Goal: Transaction & Acquisition: Purchase product/service

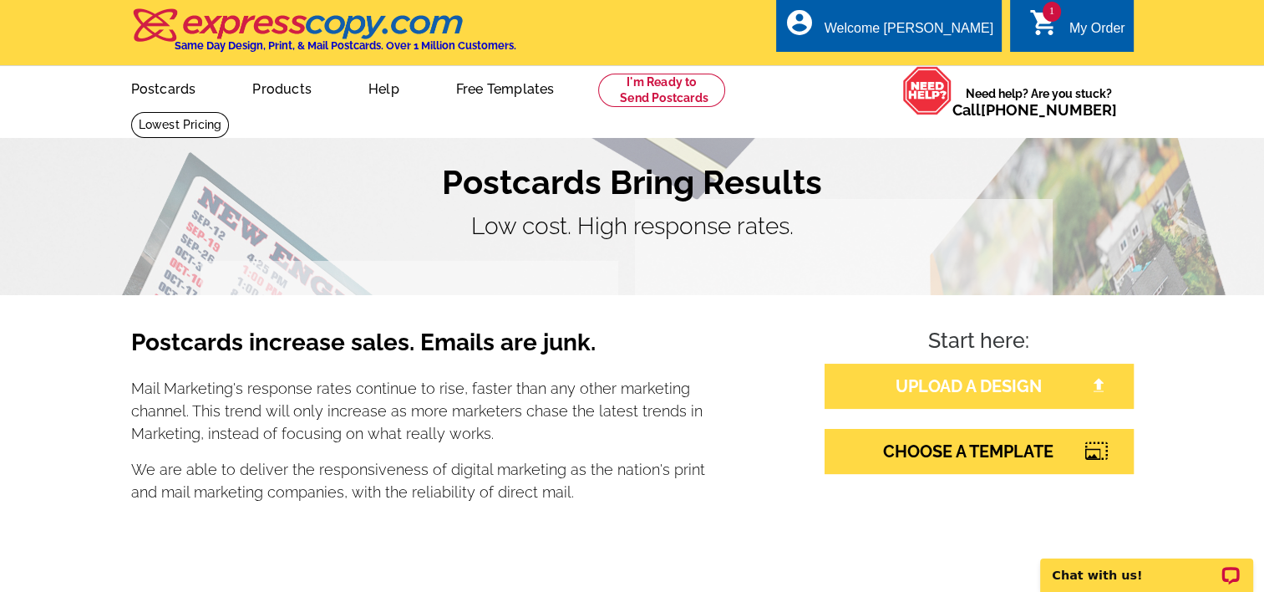
drag, startPoint x: 0, startPoint y: 0, endPoint x: 1022, endPoint y: 375, distance: 1088.7
click at [1022, 375] on link "UPLOAD A DESIGN" at bounding box center [979, 385] width 309 height 45
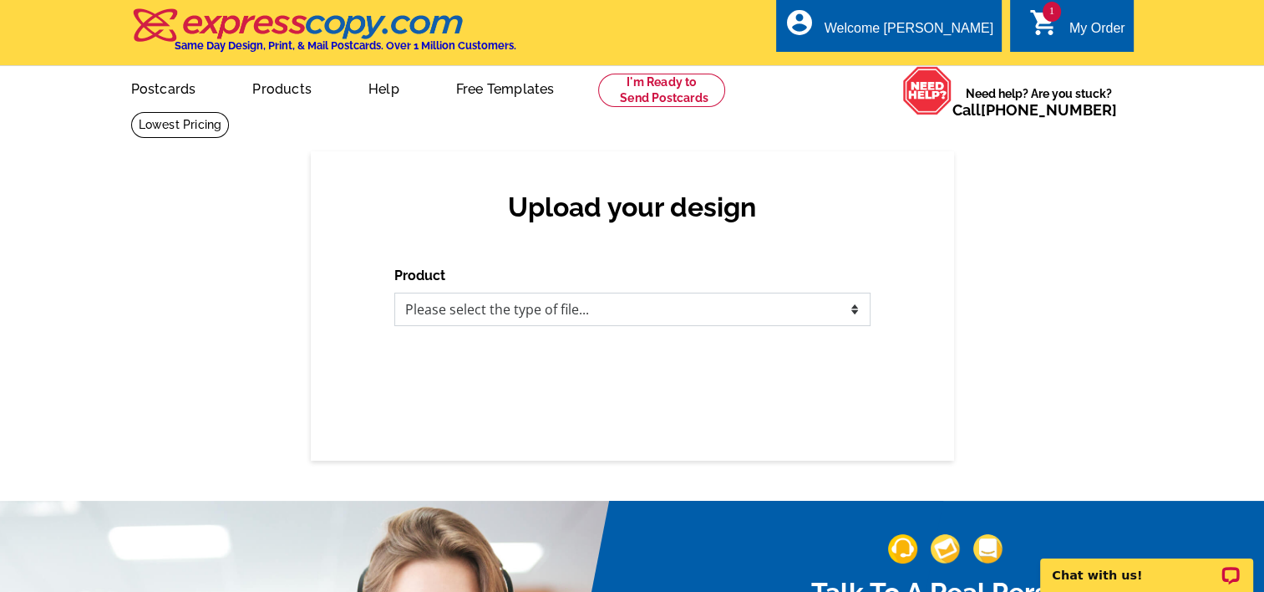
click at [857, 308] on select "Please select the type of file... Postcards Business Cards Letters and flyers G…" at bounding box center [632, 308] width 476 height 33
select select "1"
click at [394, 293] on select "Please select the type of file... Postcards Business Cards Letters and flyers G…" at bounding box center [632, 308] width 476 height 33
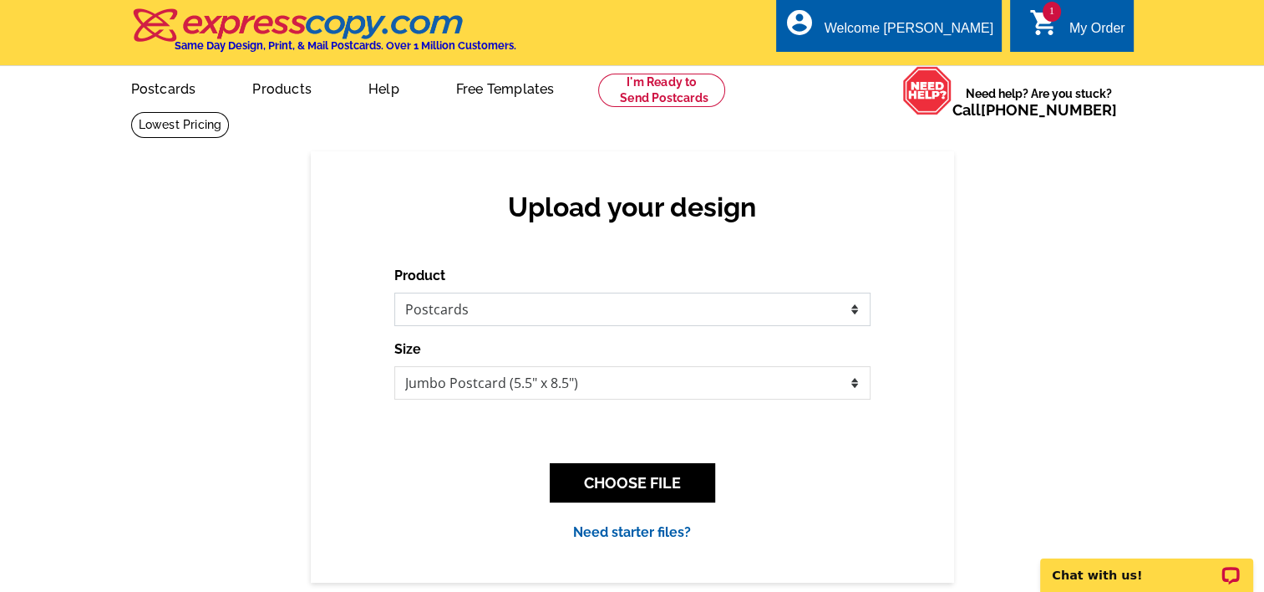
scroll to position [67, 0]
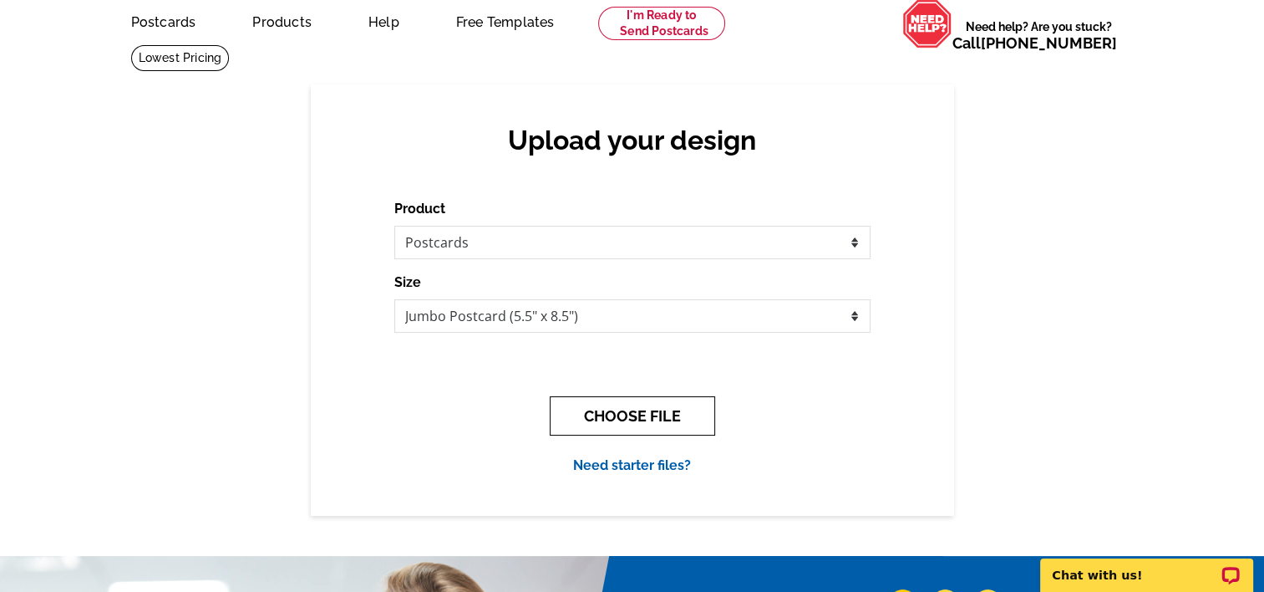
click at [664, 413] on button "CHOOSE FILE" at bounding box center [632, 415] width 165 height 39
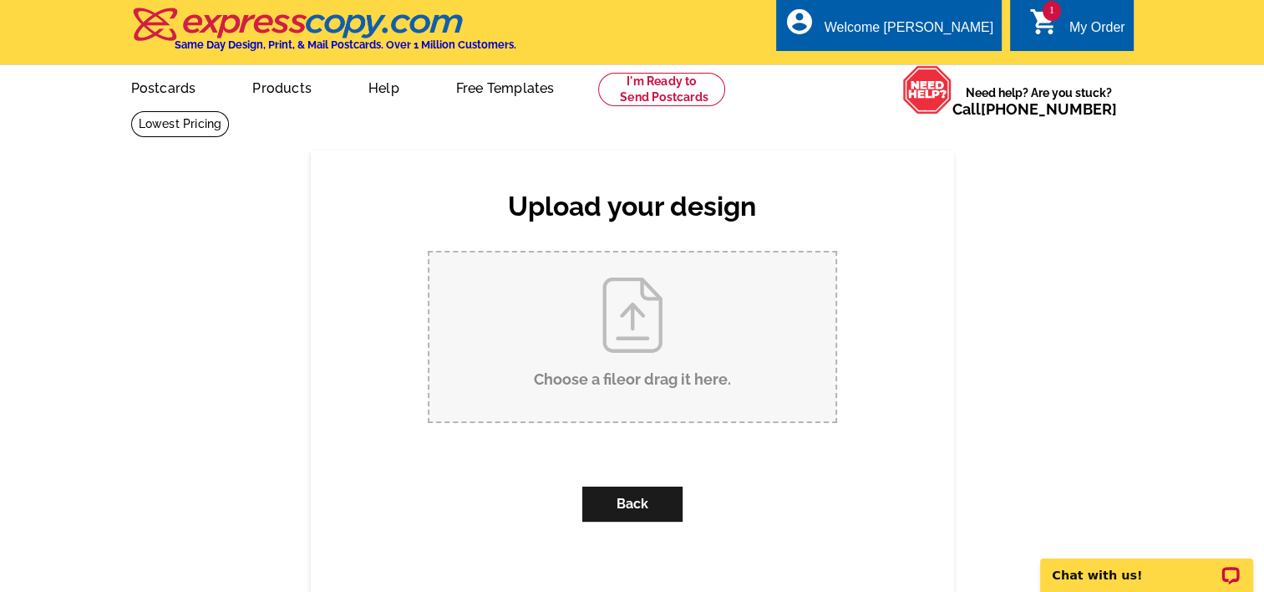
scroll to position [0, 0]
click at [632, 351] on input "Choose a file or drag it here ." at bounding box center [633, 337] width 406 height 169
click at [628, 318] on input "Choose a file or drag it here ." at bounding box center [633, 337] width 406 height 169
type input "C:\fakepath\1.jpg"
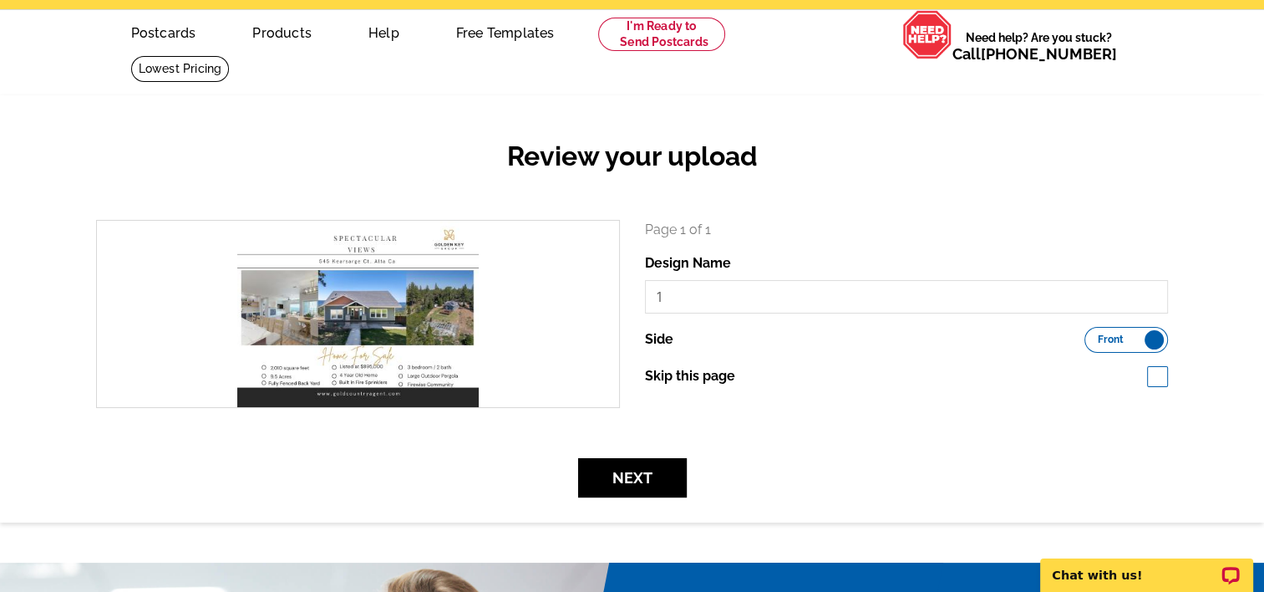
scroll to position [64, 0]
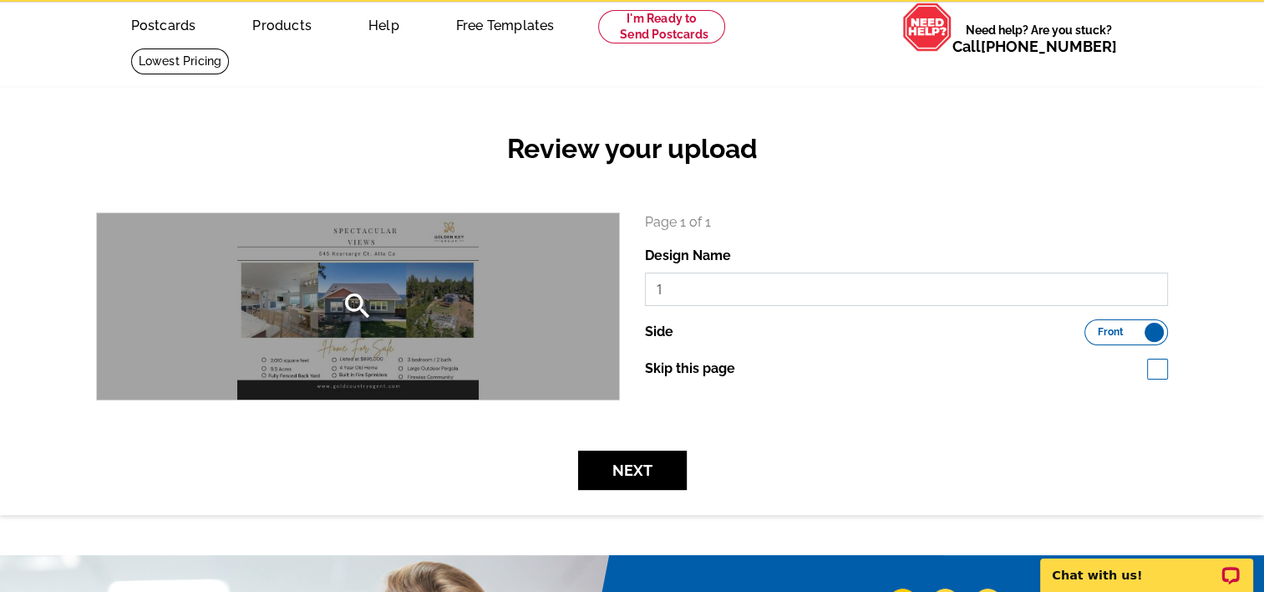
drag, startPoint x: 675, startPoint y: 288, endPoint x: 598, endPoint y: 296, distance: 77.2
click at [598, 296] on div "search Page 1 of 1 Design Name 1 Side Front Back" at bounding box center [632, 306] width 1097 height 188
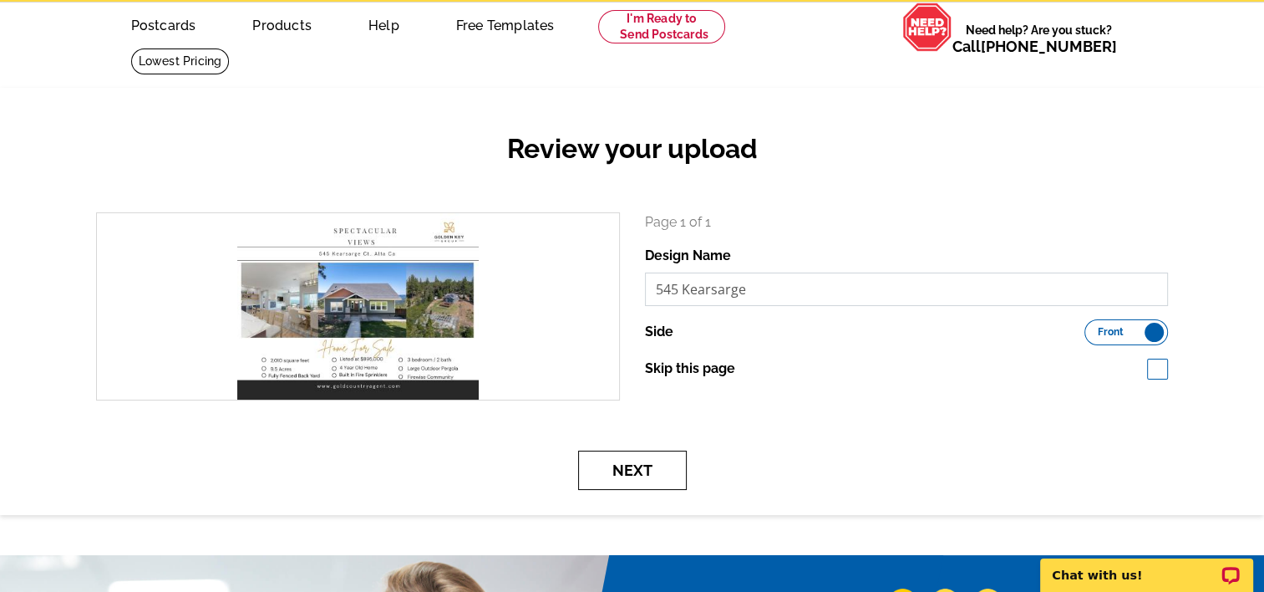
type input "545 Kearsarge"
click at [648, 478] on button "Next" at bounding box center [632, 469] width 109 height 39
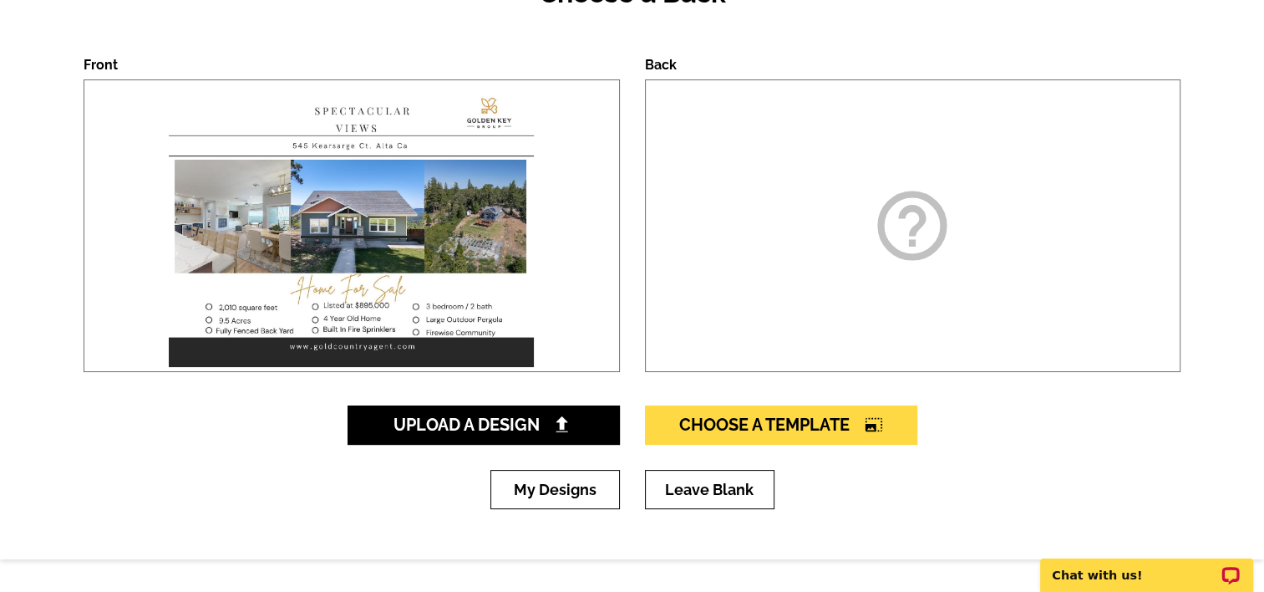
scroll to position [226, 0]
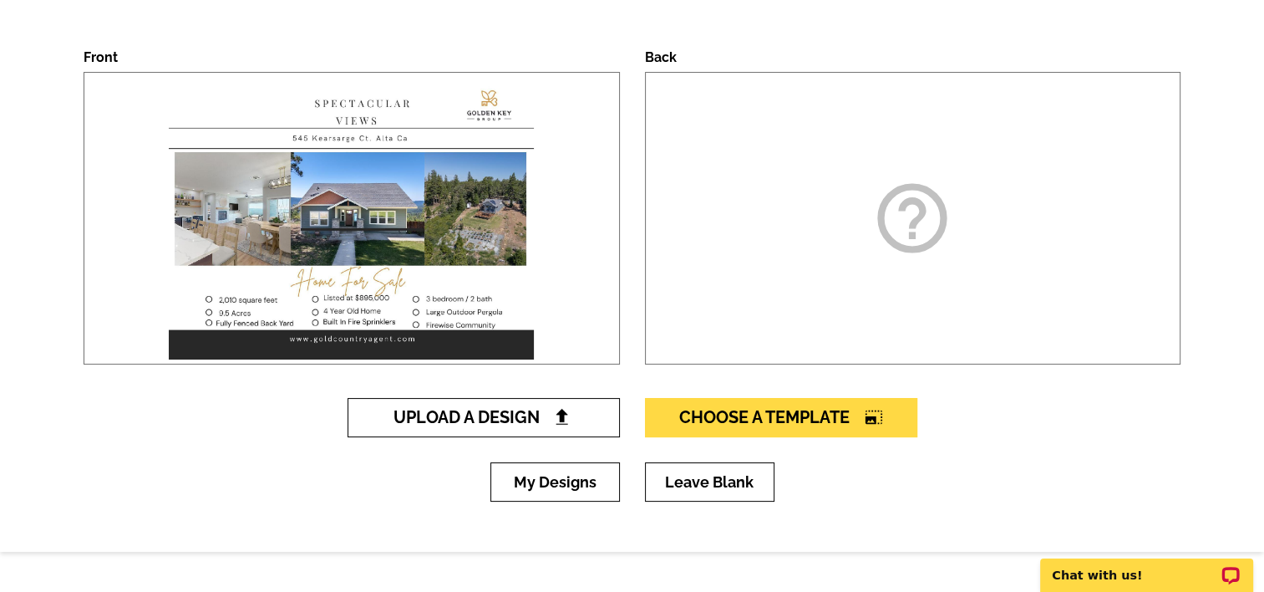
click at [523, 417] on span "Upload A Design" at bounding box center [484, 417] width 180 height 20
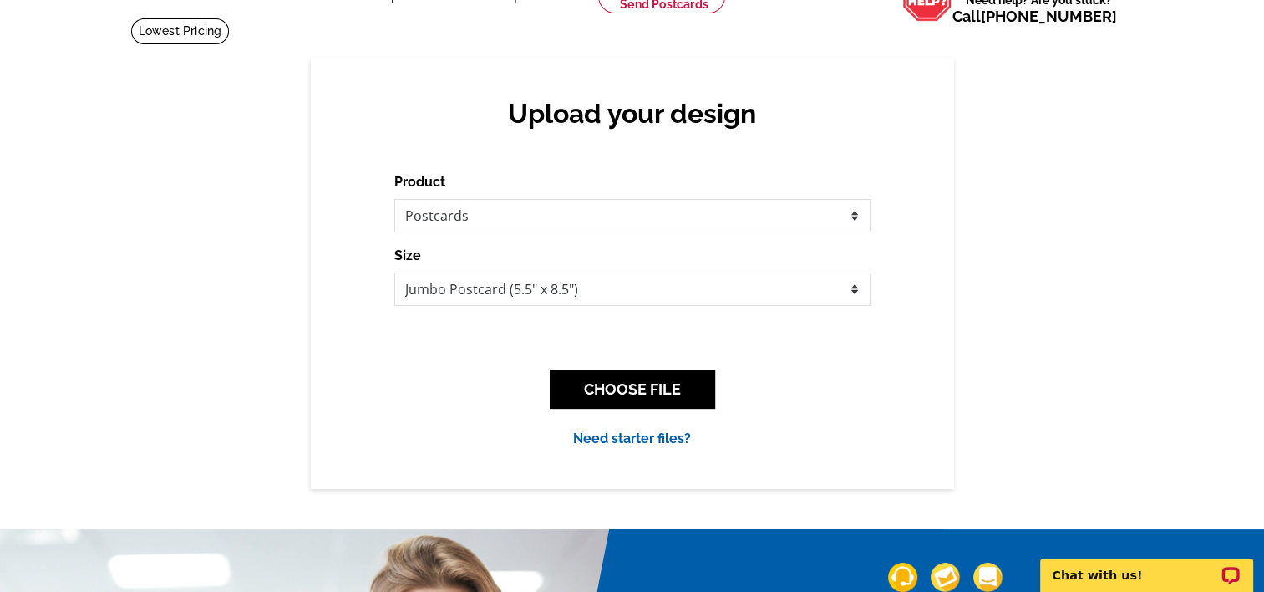
scroll to position [93, 0]
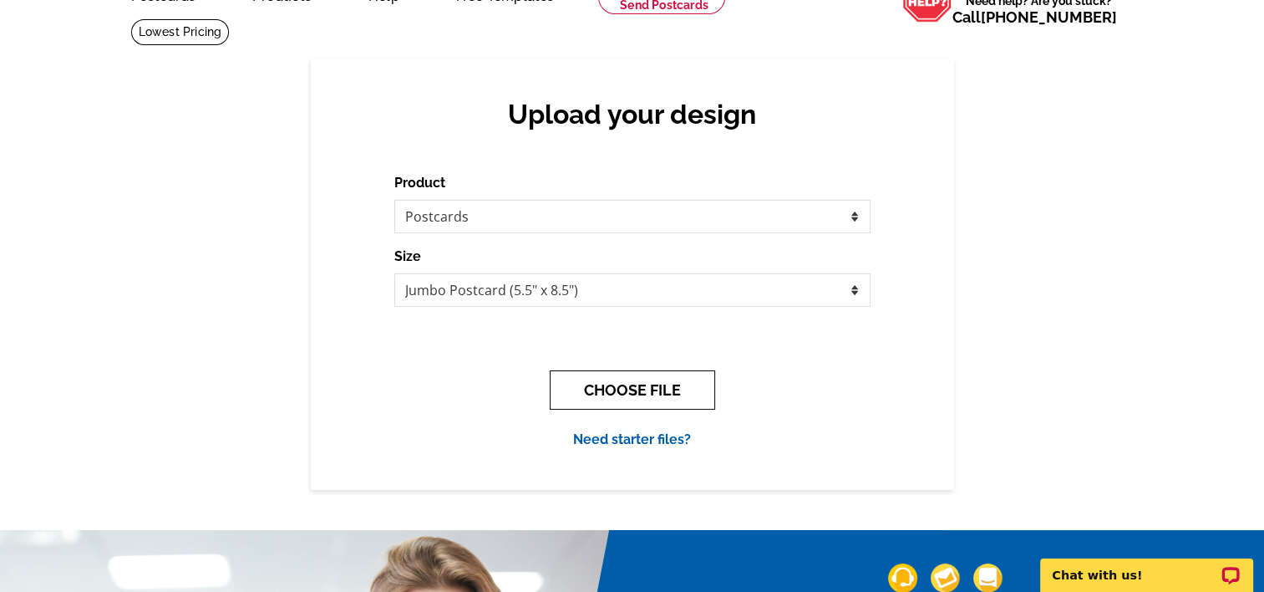
click at [615, 394] on button "CHOOSE FILE" at bounding box center [632, 389] width 165 height 39
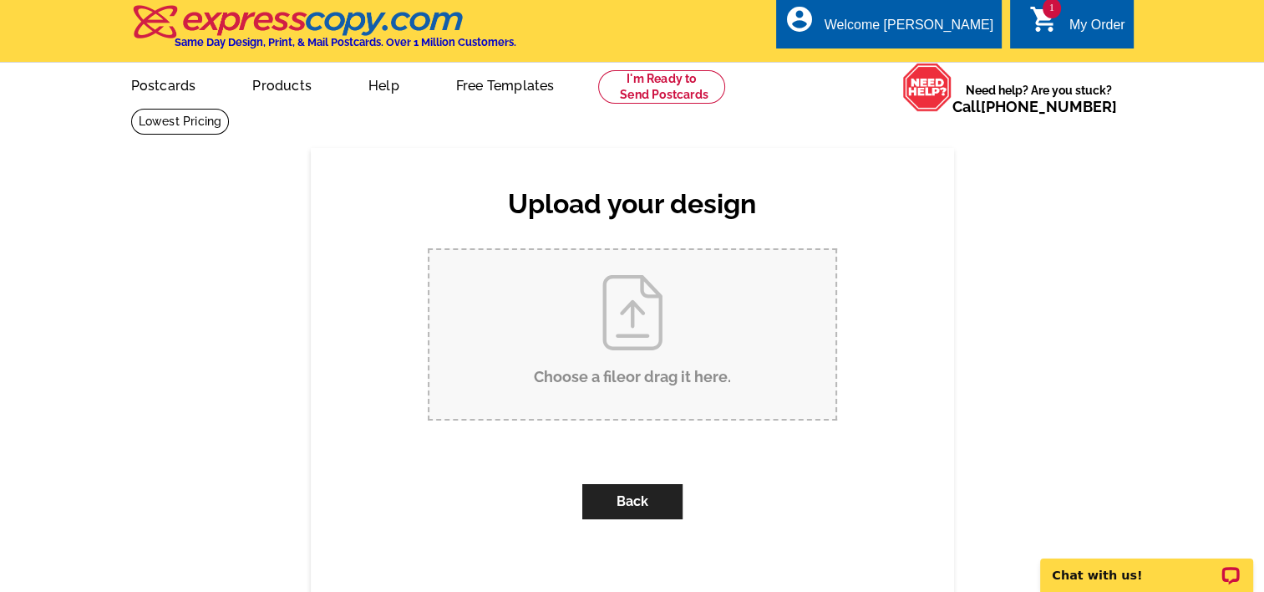
scroll to position [0, 0]
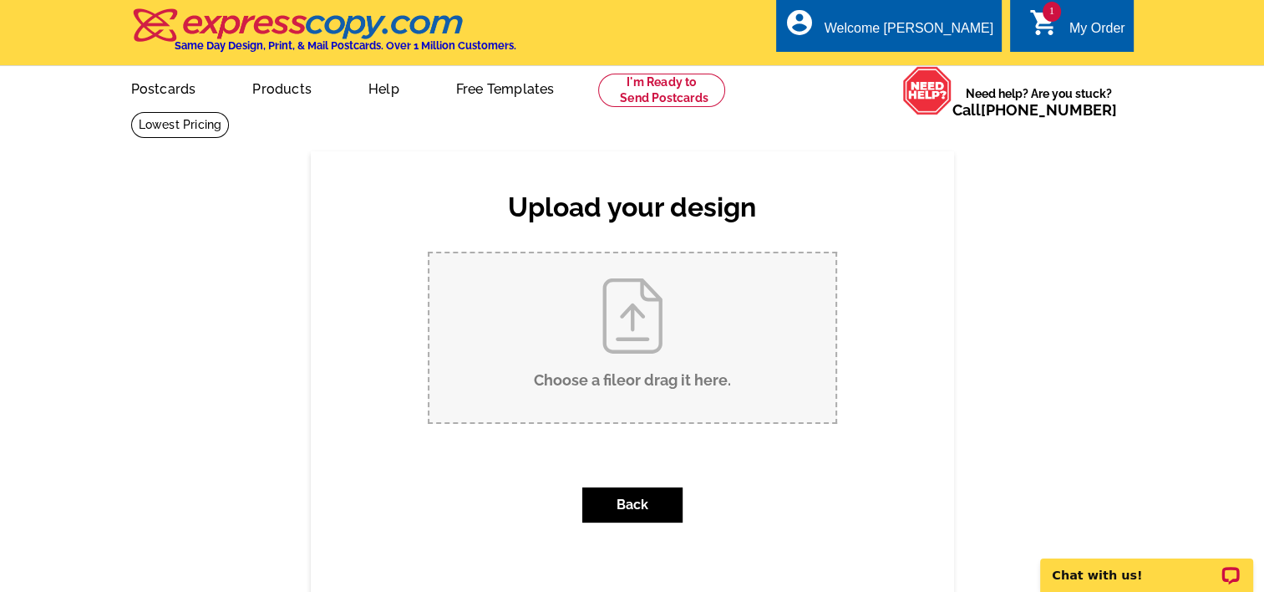
click at [610, 338] on input "Choose a file or drag it here ." at bounding box center [633, 337] width 406 height 169
type input "C:\fakepath\2.jpg"
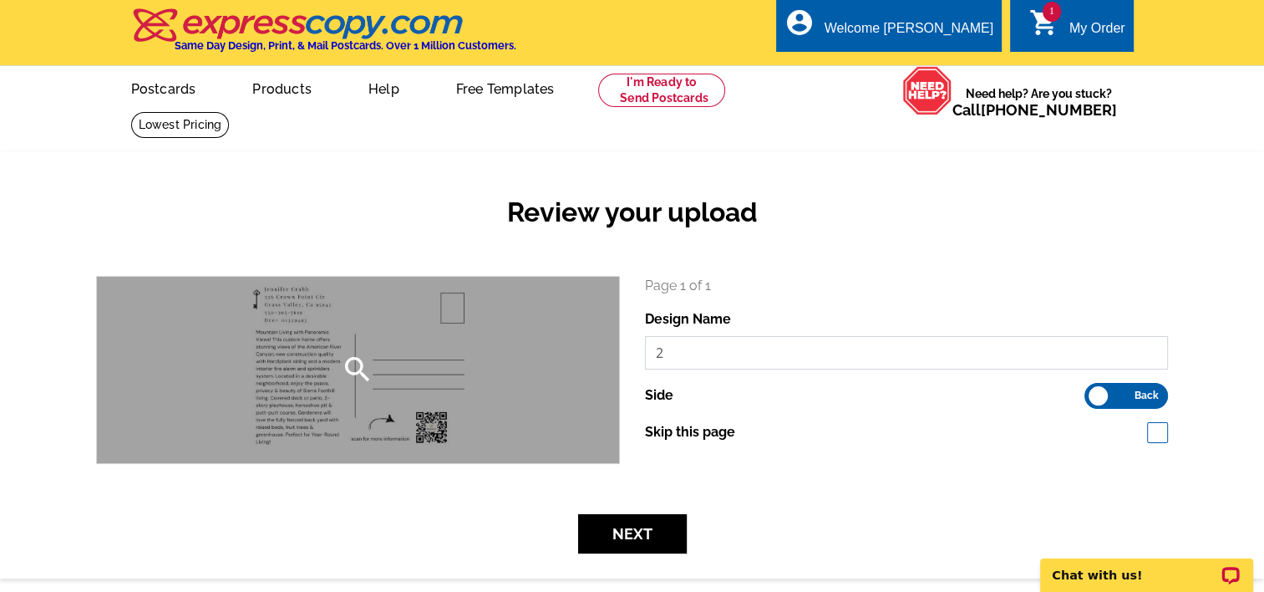
drag, startPoint x: 687, startPoint y: 355, endPoint x: 564, endPoint y: 353, distance: 122.8
click at [564, 353] on div "search Page 1 of 1 Design Name 2 Side Front Back" at bounding box center [632, 370] width 1097 height 188
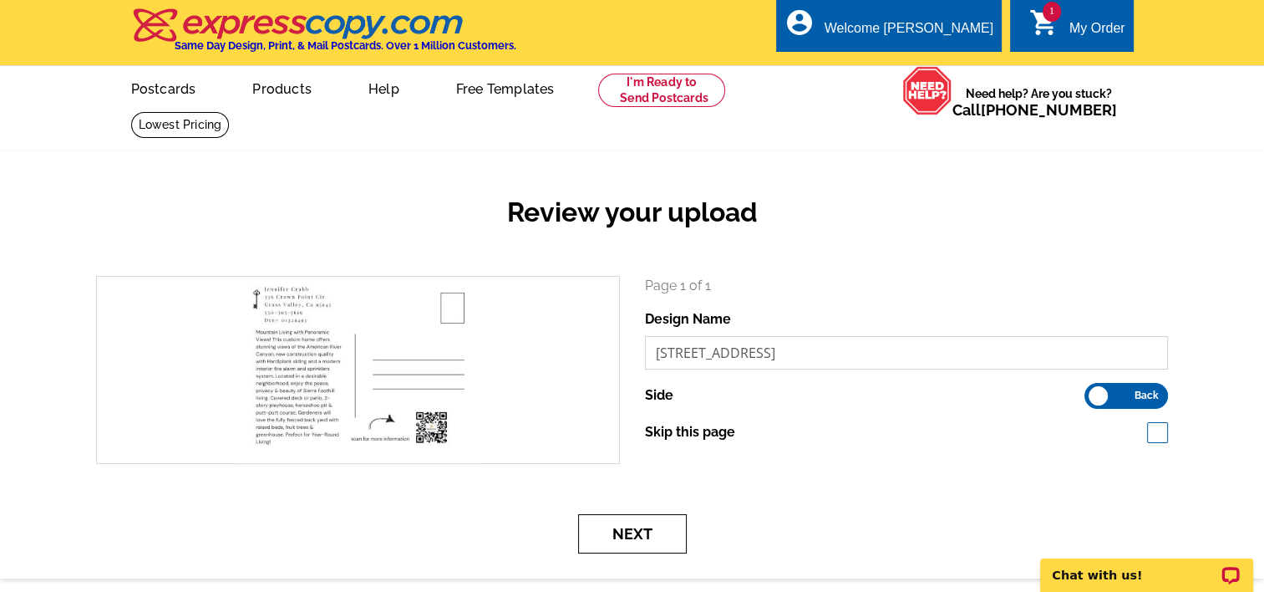
type input "545 Kearsarge Ct back"
click at [615, 530] on button "Next" at bounding box center [632, 533] width 109 height 39
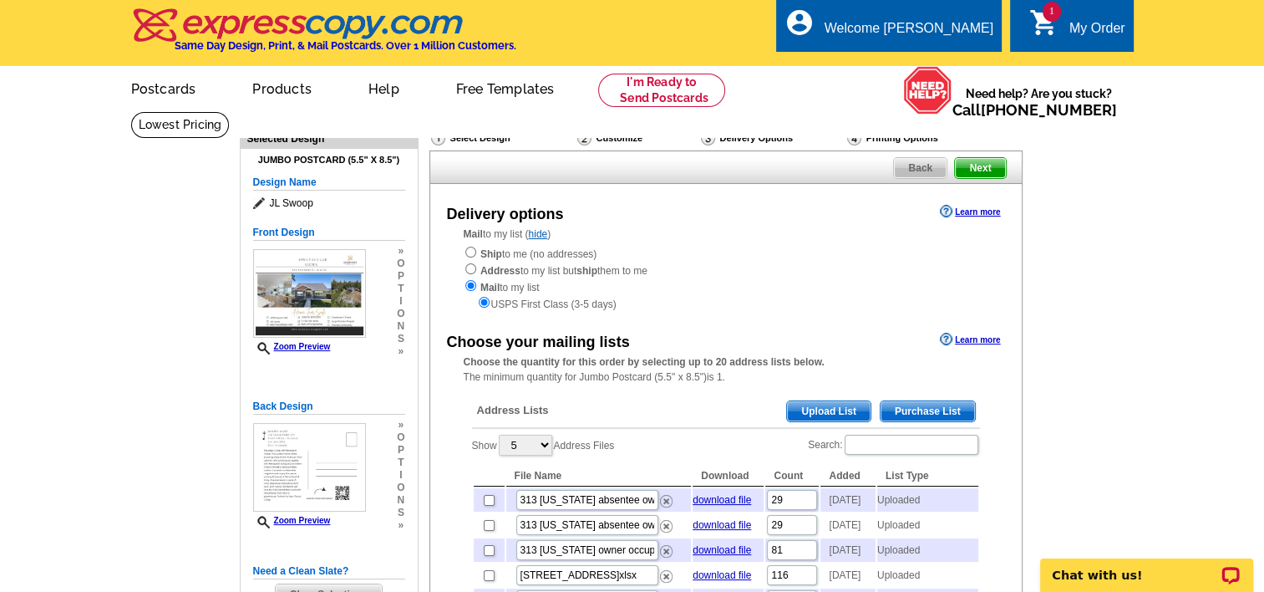
click at [816, 411] on span "Upload List" at bounding box center [828, 411] width 83 height 20
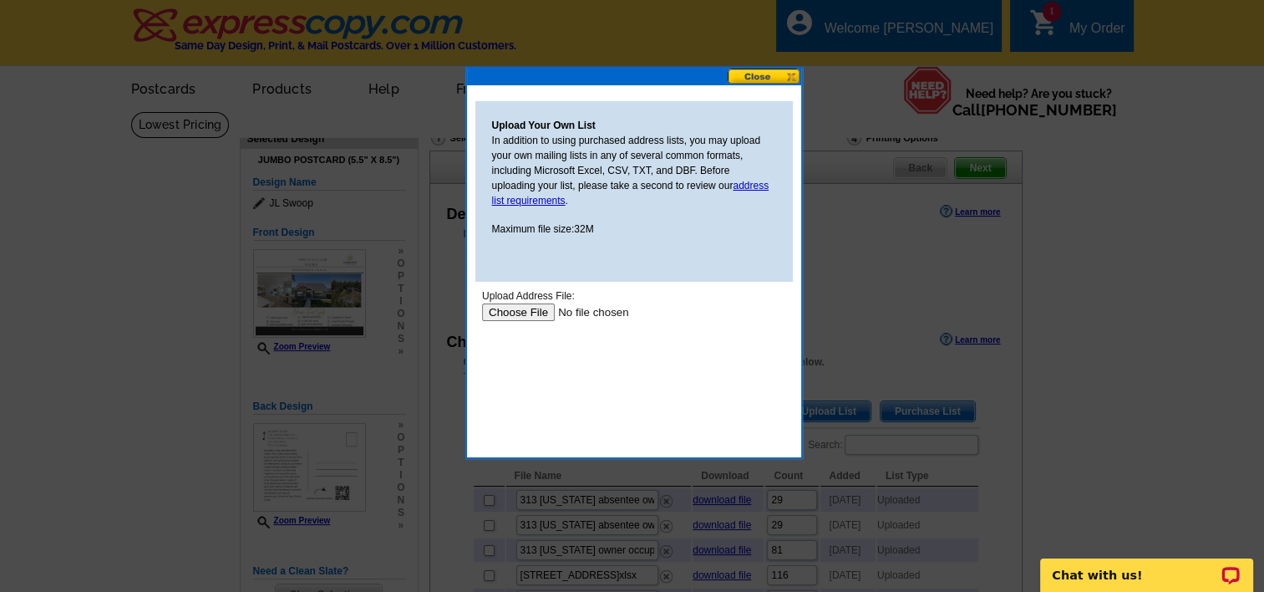
click at [531, 313] on input "file" at bounding box center [586, 312] width 211 height 18
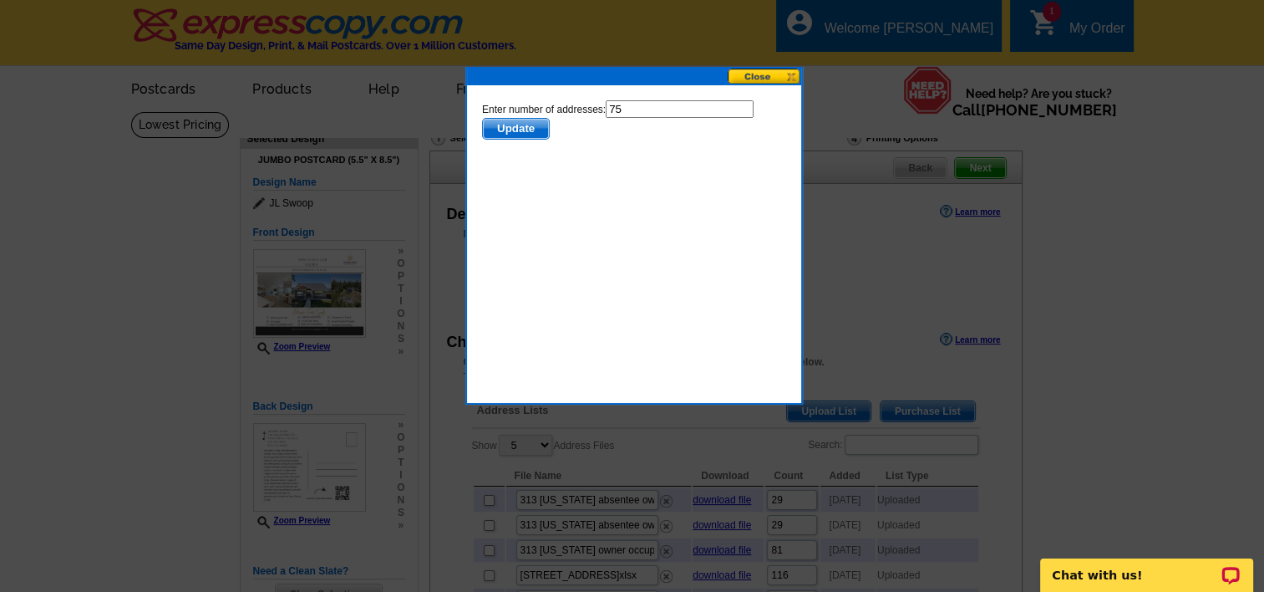
click at [519, 127] on span "Update" at bounding box center [515, 129] width 66 height 20
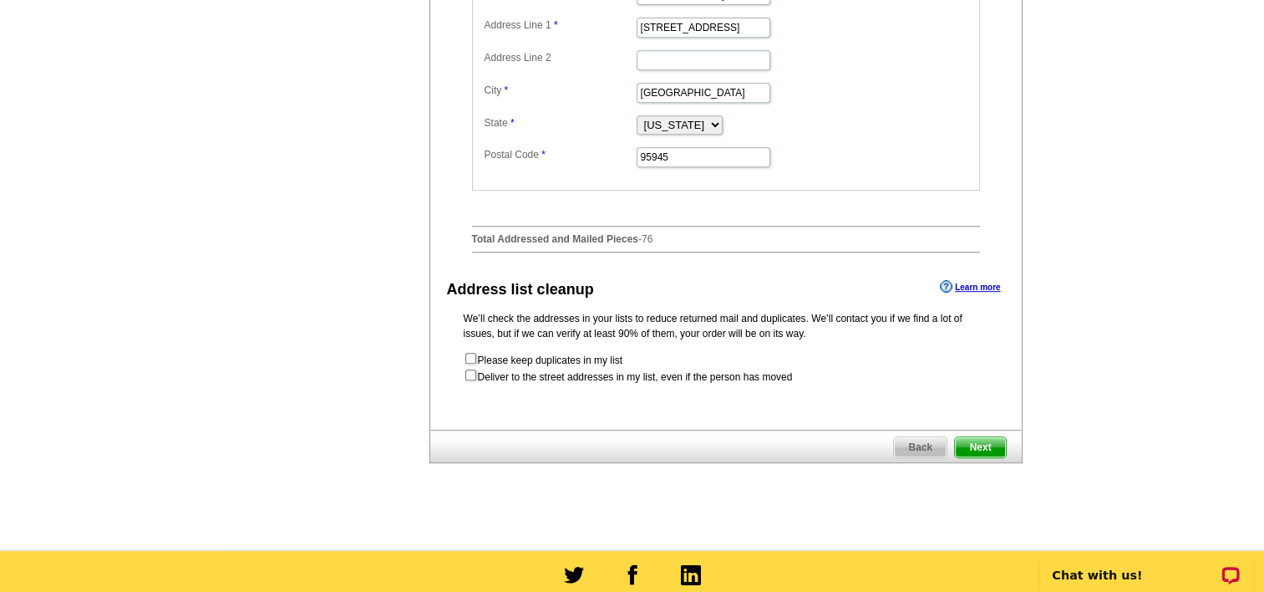
scroll to position [762, 0]
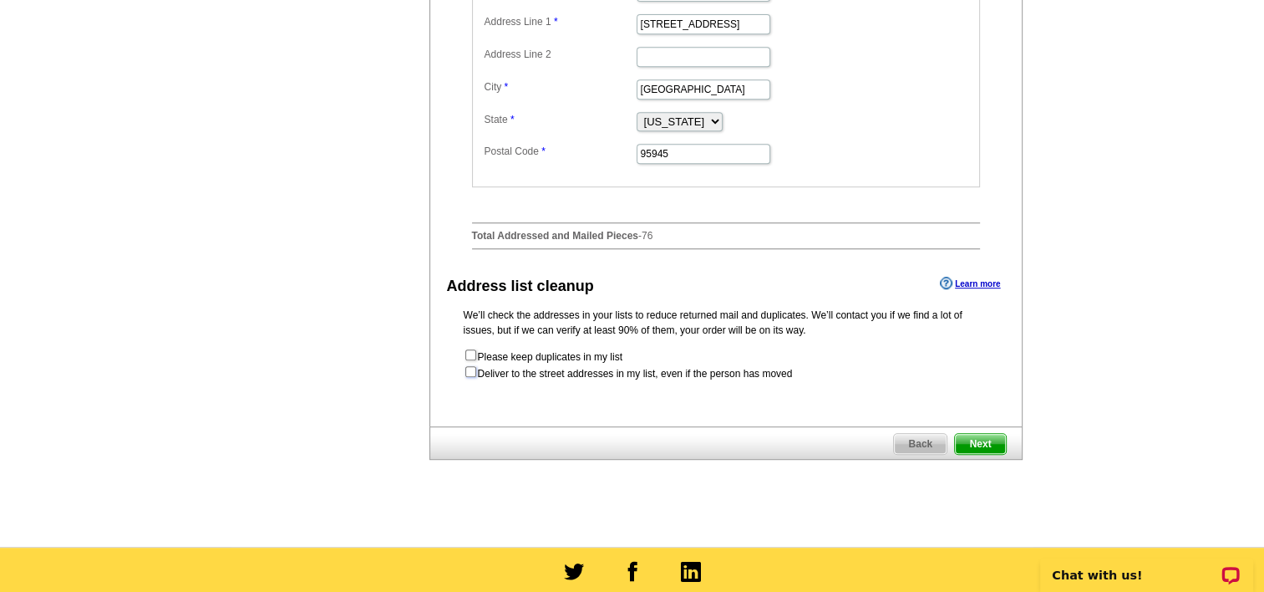
click at [467, 377] on input "checkbox" at bounding box center [470, 371] width 11 height 11
checkbox input "true"
radio input "true"
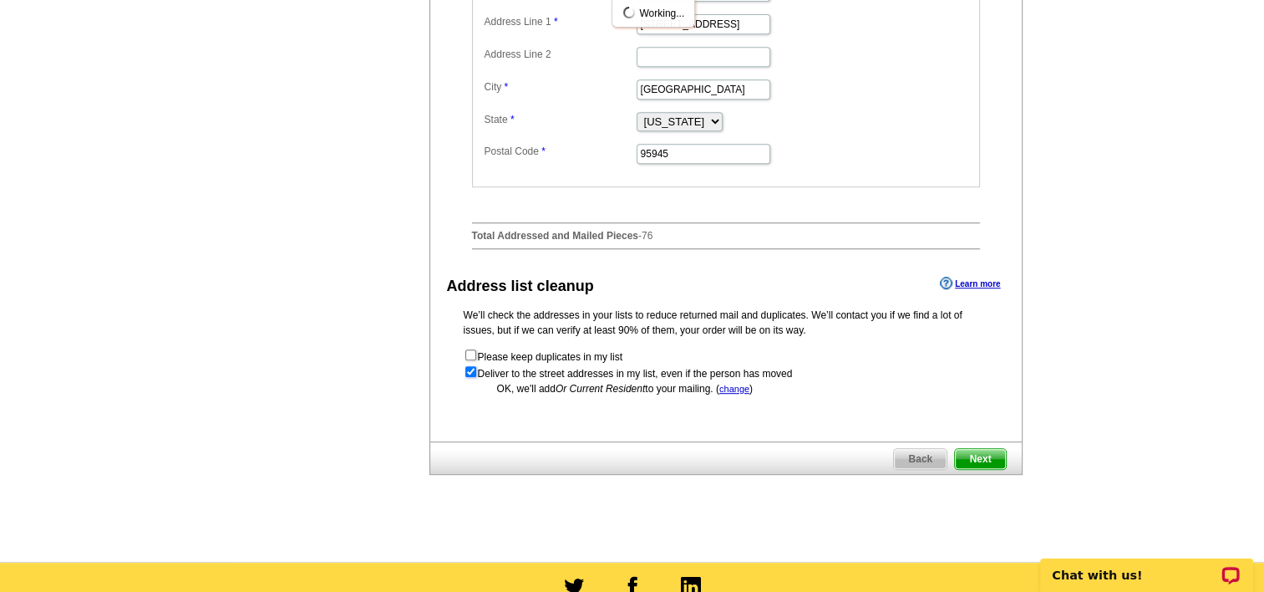
scroll to position [0, 0]
click at [978, 469] on span "Next" at bounding box center [980, 459] width 50 height 20
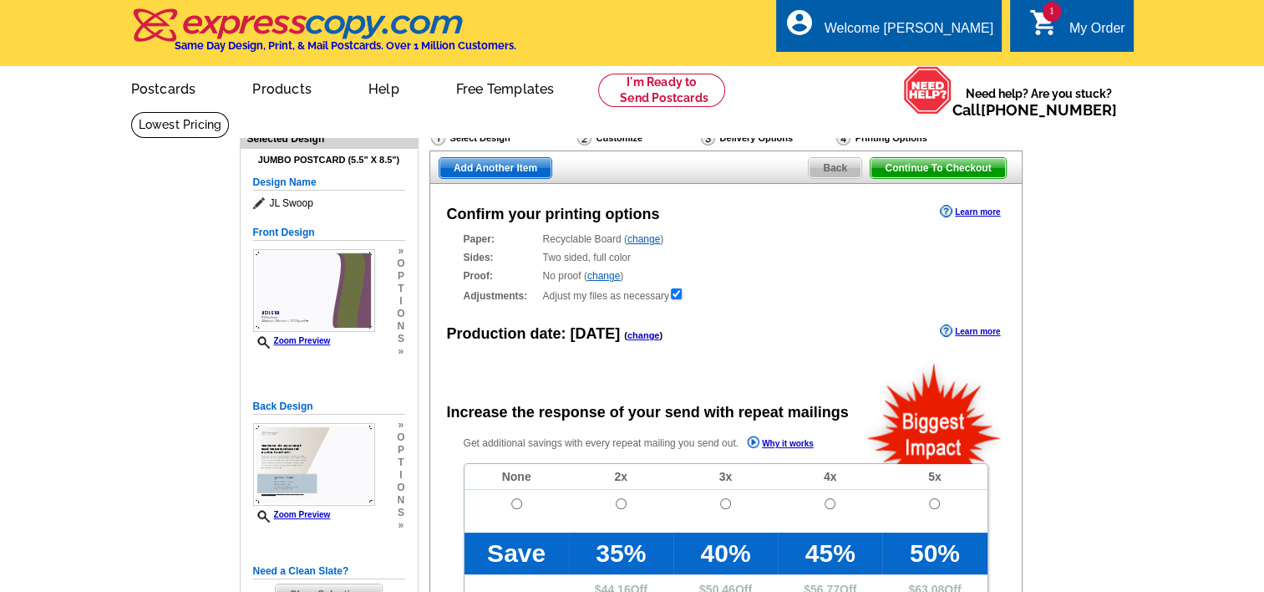
radio input "false"
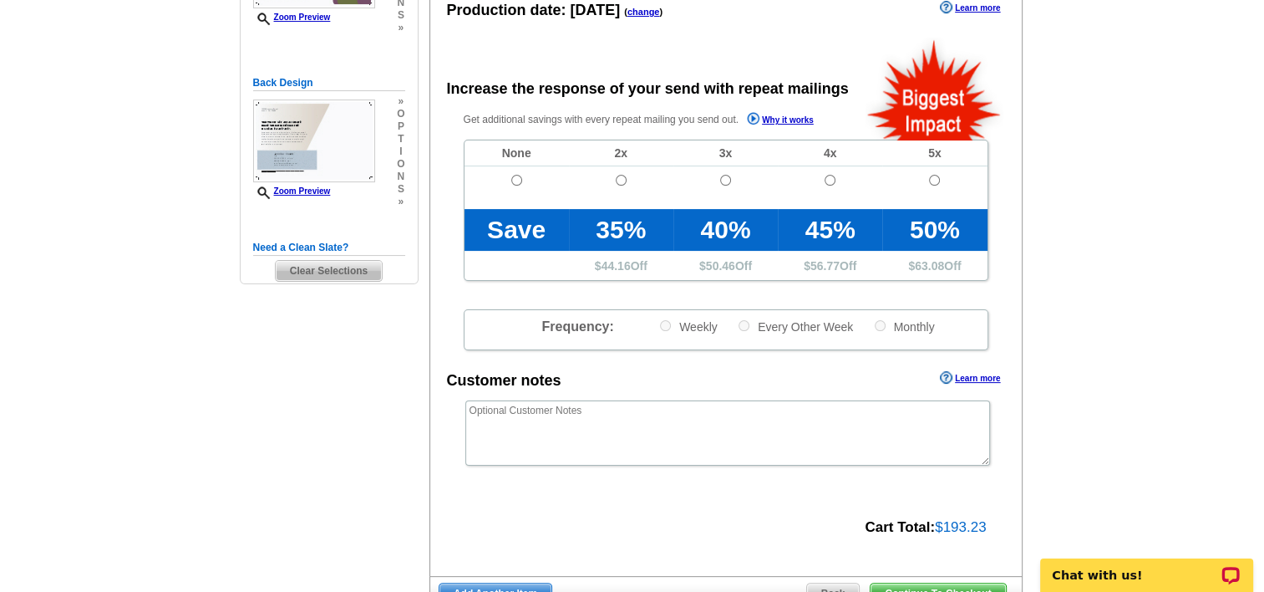
scroll to position [326, 0]
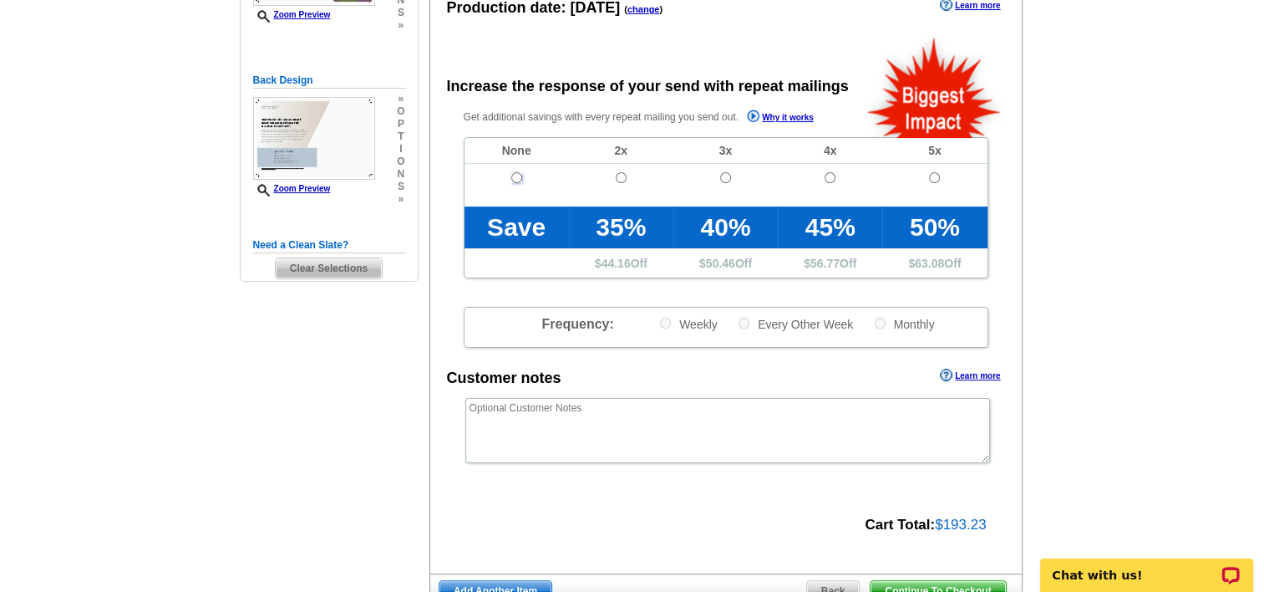
click at [512, 177] on input "radio" at bounding box center [516, 177] width 11 height 11
radio input "true"
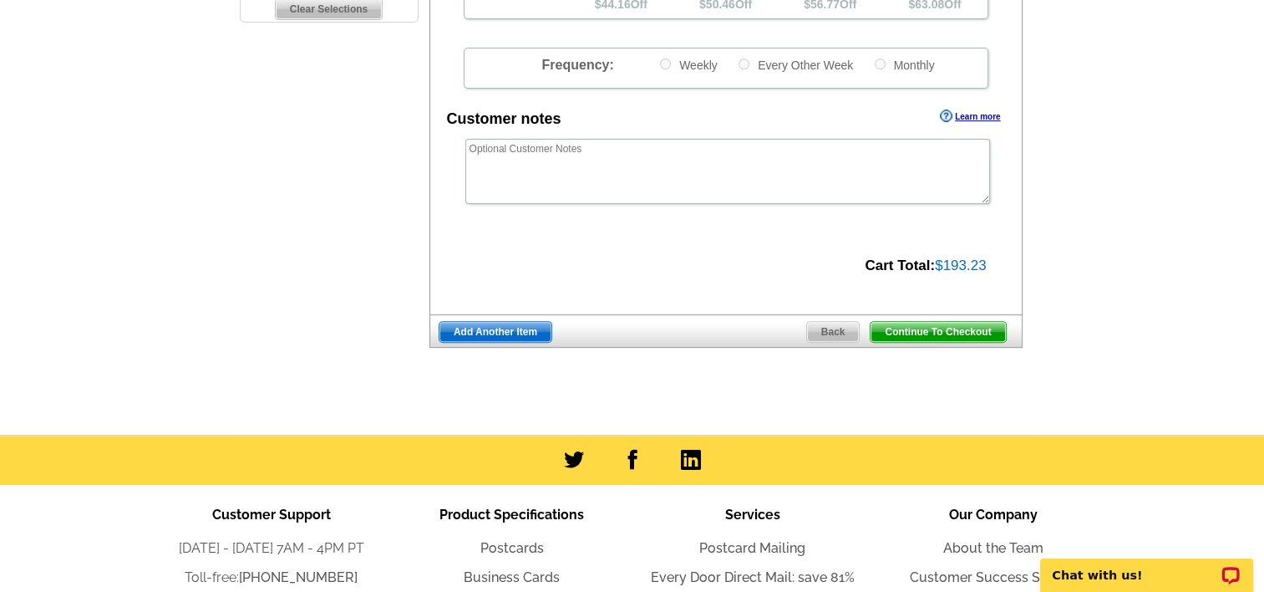
scroll to position [585, 0]
click at [906, 333] on span "Continue To Checkout" at bounding box center [938, 332] width 135 height 20
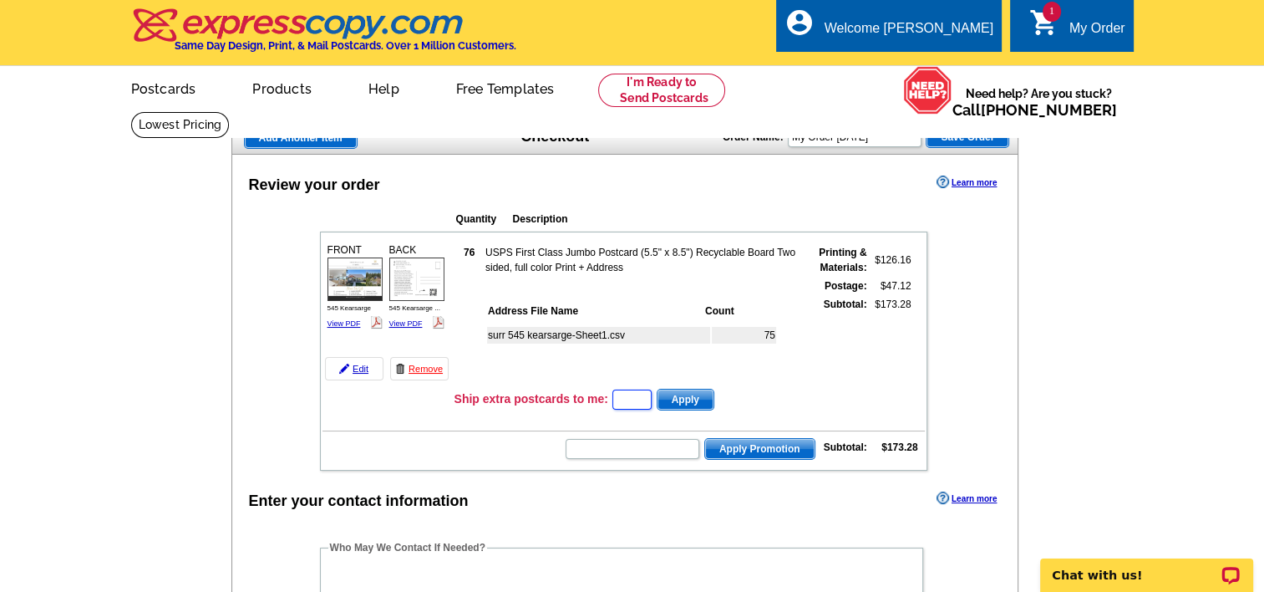
click at [652, 395] on input "text" at bounding box center [632, 399] width 39 height 20
type input "1"
click at [714, 394] on span "Apply" at bounding box center [686, 399] width 56 height 20
click at [658, 443] on input "text" at bounding box center [633, 449] width 134 height 20
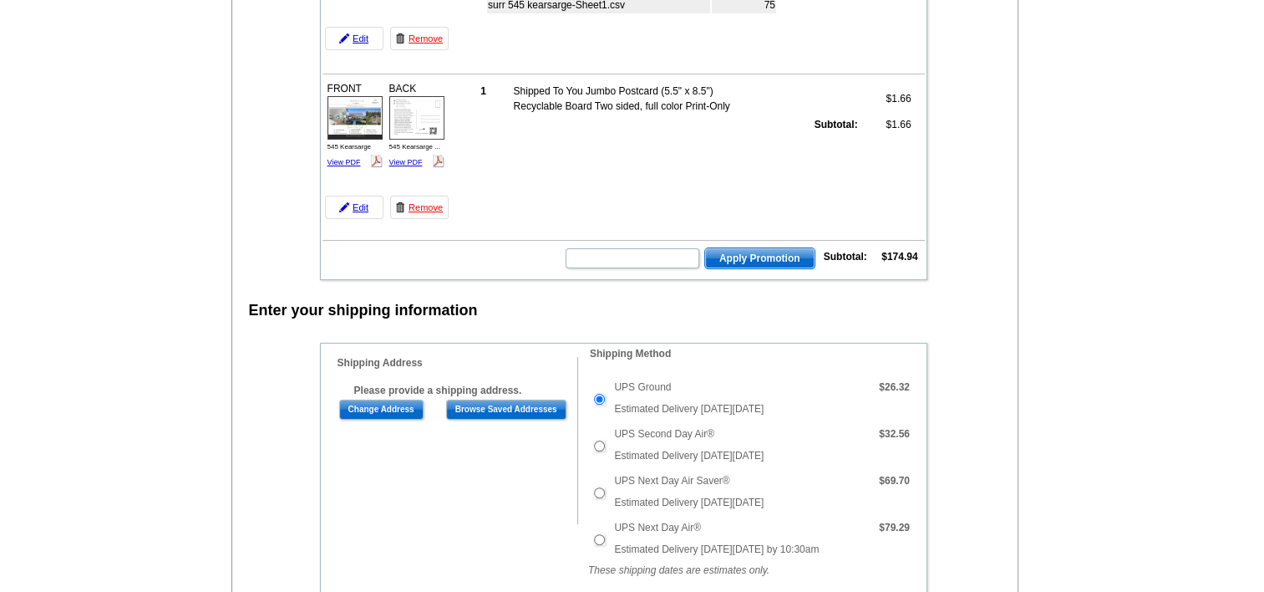
scroll to position [331, 0]
click at [587, 248] on input "text" at bounding box center [633, 257] width 134 height 20
paste input "HURRY40"
type input "HURRY40"
click at [743, 248] on span "Apply Promotion" at bounding box center [759, 257] width 109 height 20
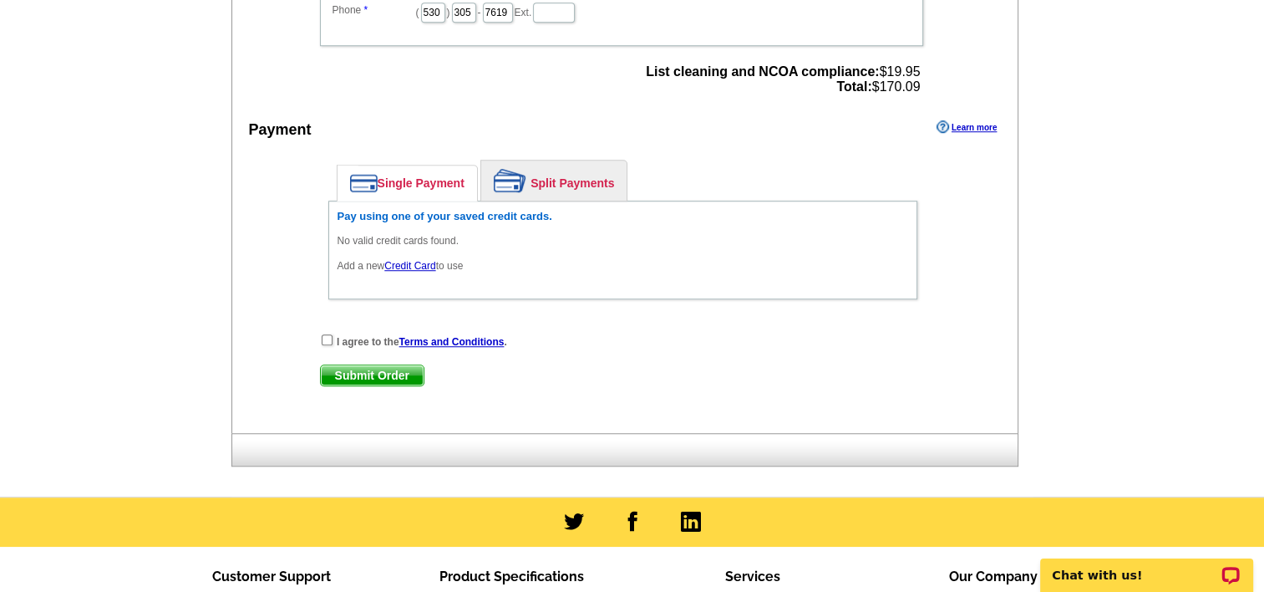
scroll to position [1208, 0]
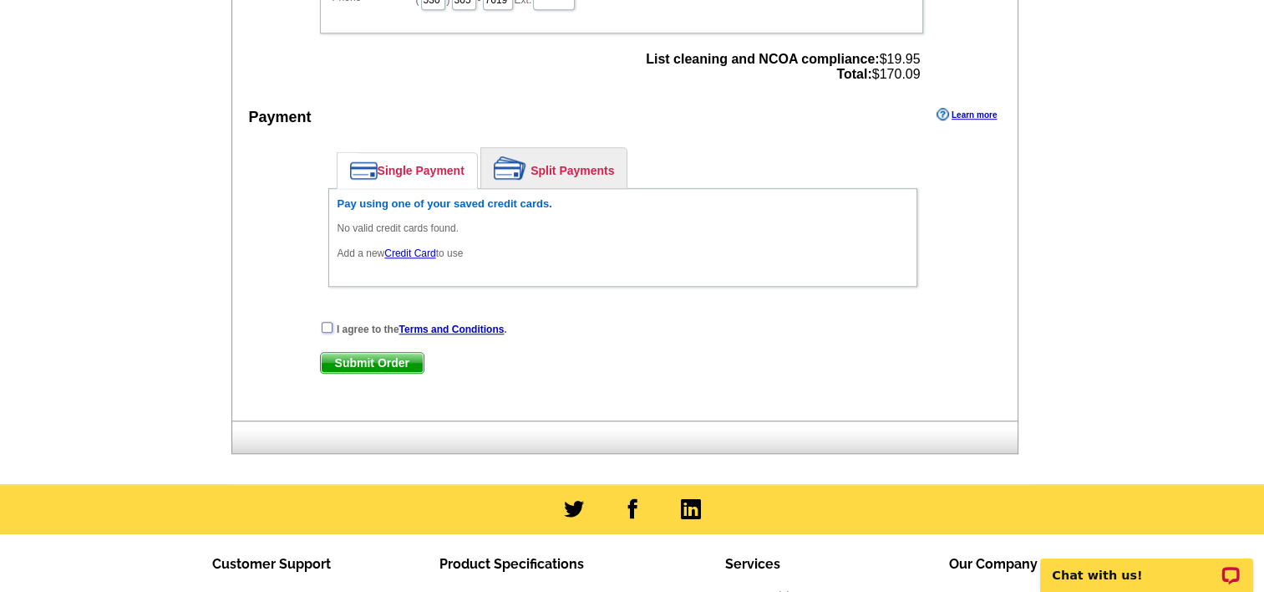
click at [328, 322] on input "checkbox" at bounding box center [327, 327] width 11 height 11
checkbox input "true"
click at [343, 353] on span "Submit Order" at bounding box center [372, 363] width 103 height 20
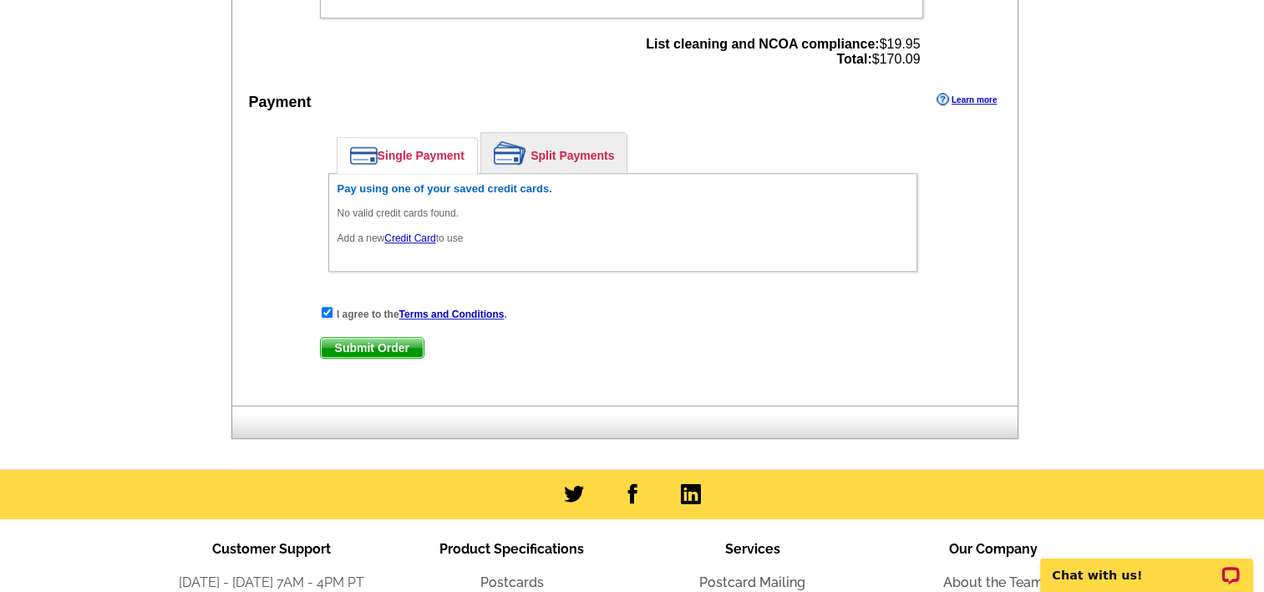
scroll to position [1227, 0]
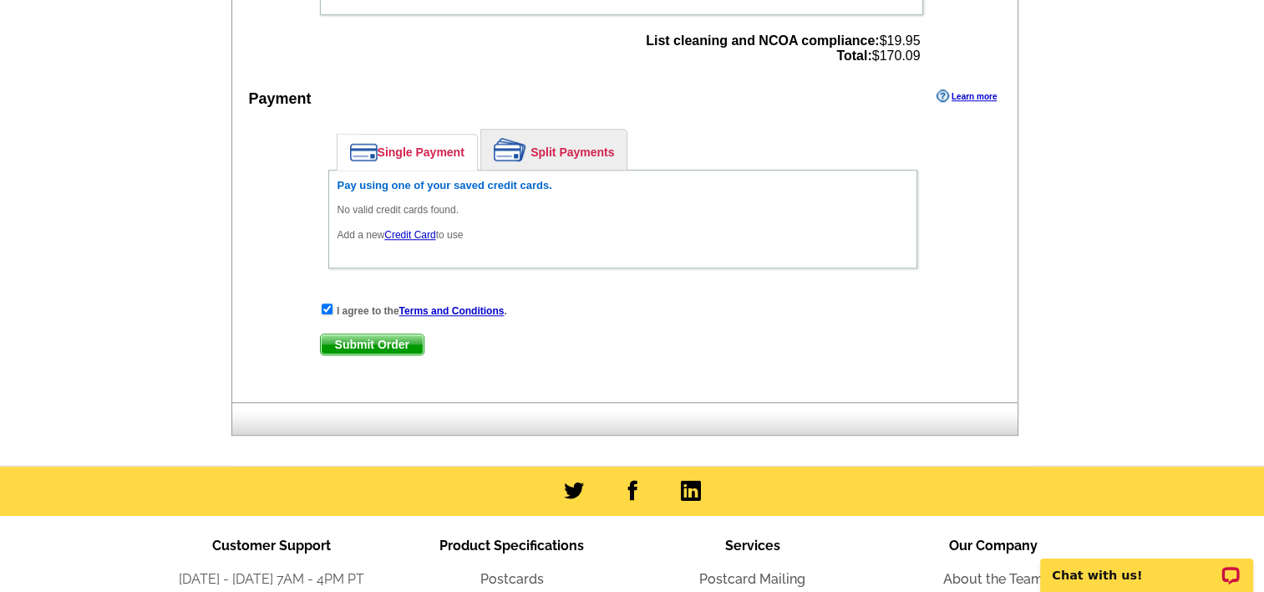
click at [350, 334] on span "Submit Order" at bounding box center [372, 344] width 103 height 20
click at [411, 229] on link "Credit Card" at bounding box center [409, 235] width 51 height 12
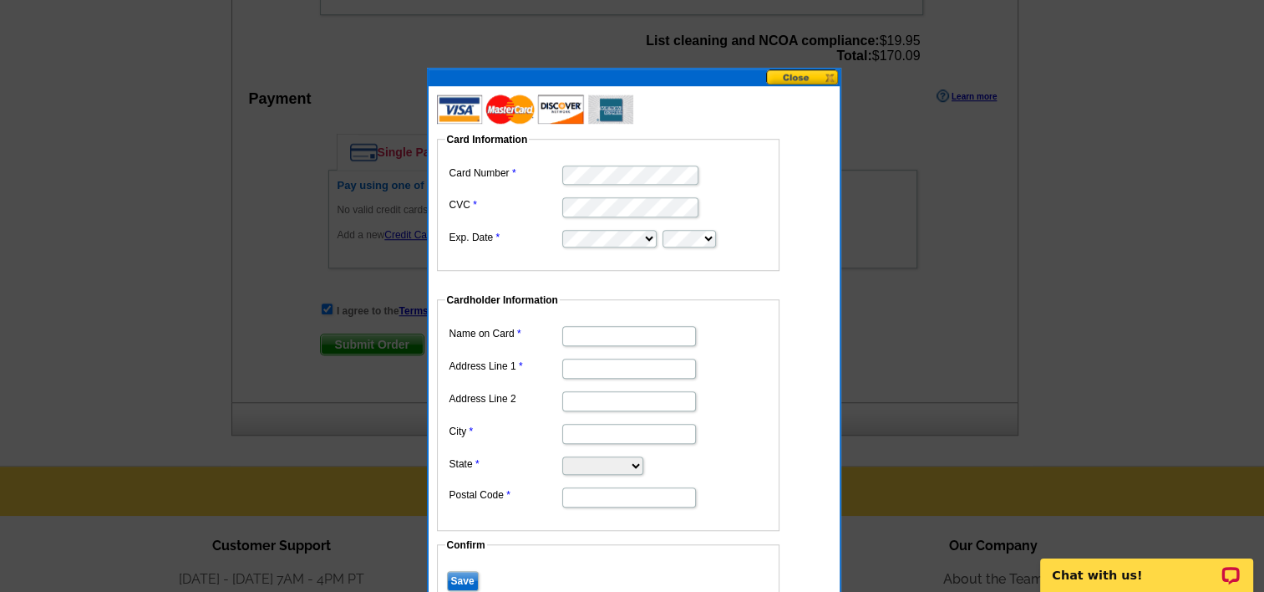
click at [587, 337] on input "Name on Card" at bounding box center [629, 336] width 134 height 20
type input "Jenni"
click at [575, 400] on input "Address Line 2" at bounding box center [629, 401] width 134 height 20
click at [583, 365] on input "Address Line 1" at bounding box center [629, 368] width 134 height 20
type input "[STREET_ADDRESS]"
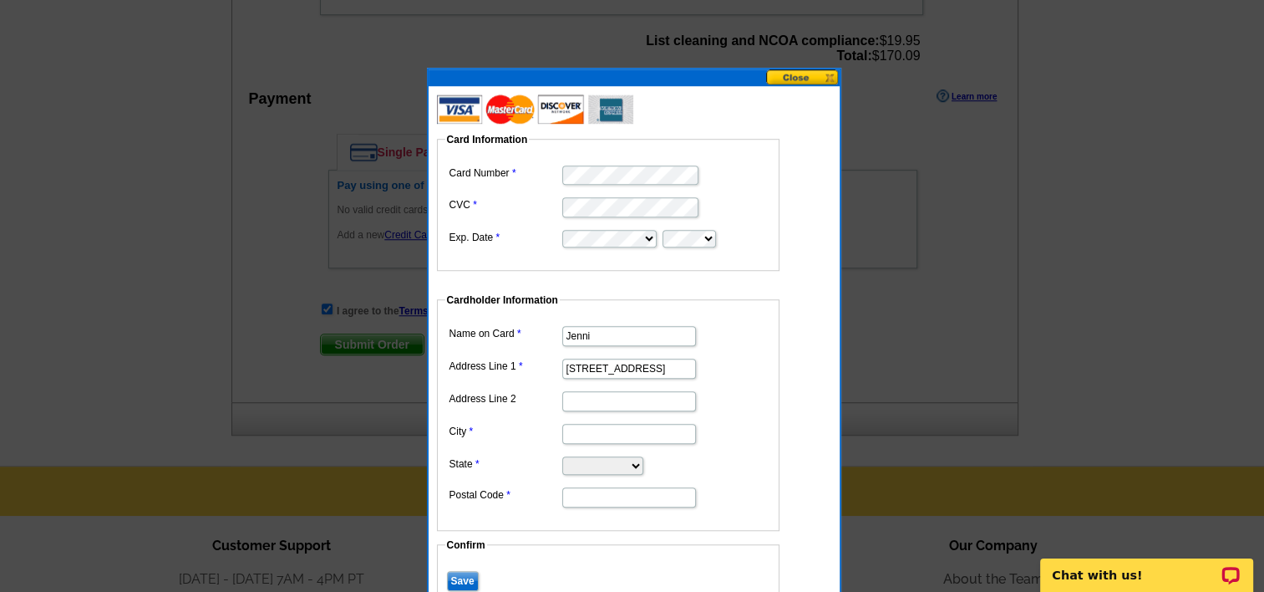
type input "Grass Valley"
select select "CA"
type input "95945"
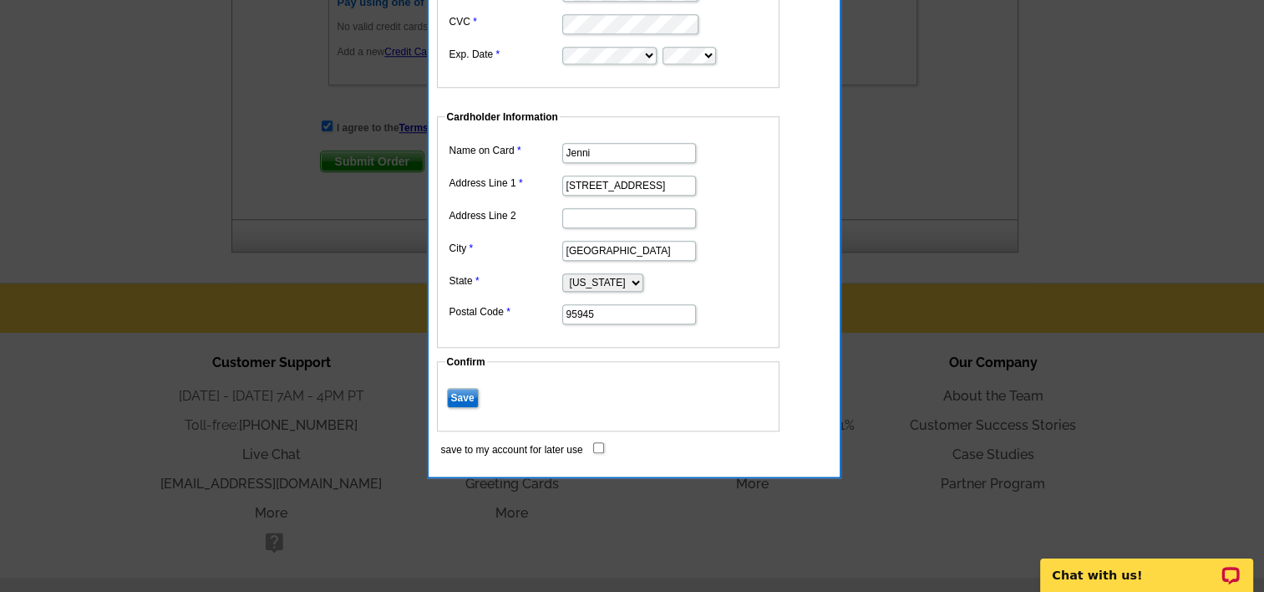
scroll to position [1414, 0]
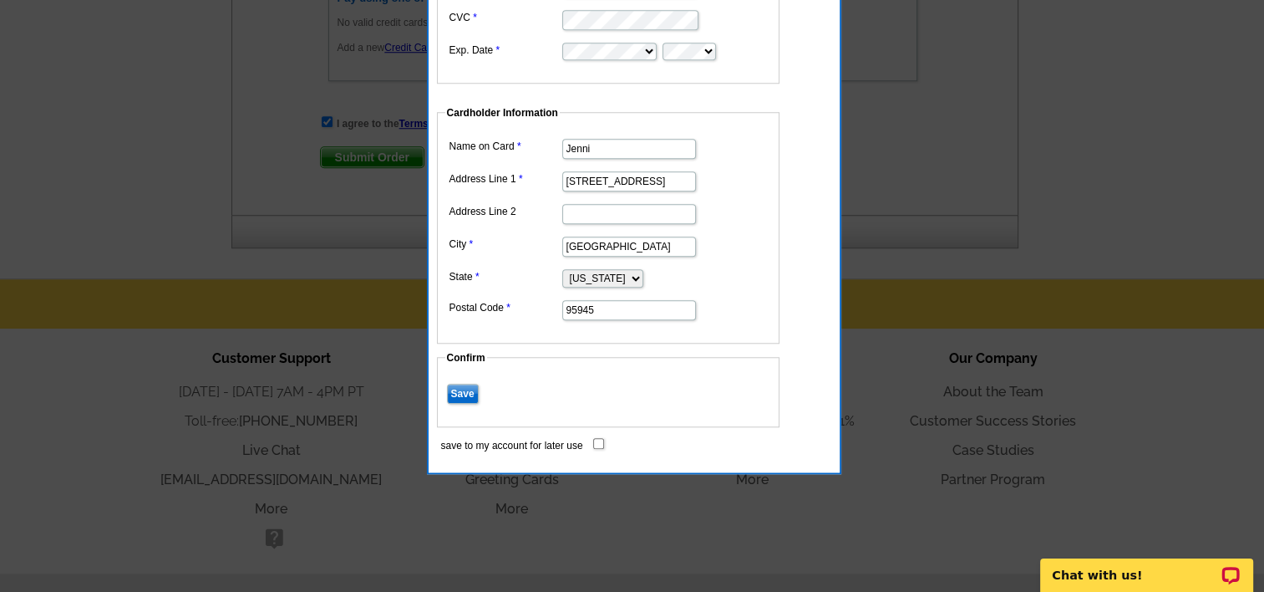
click at [455, 389] on input "Save" at bounding box center [463, 394] width 32 height 20
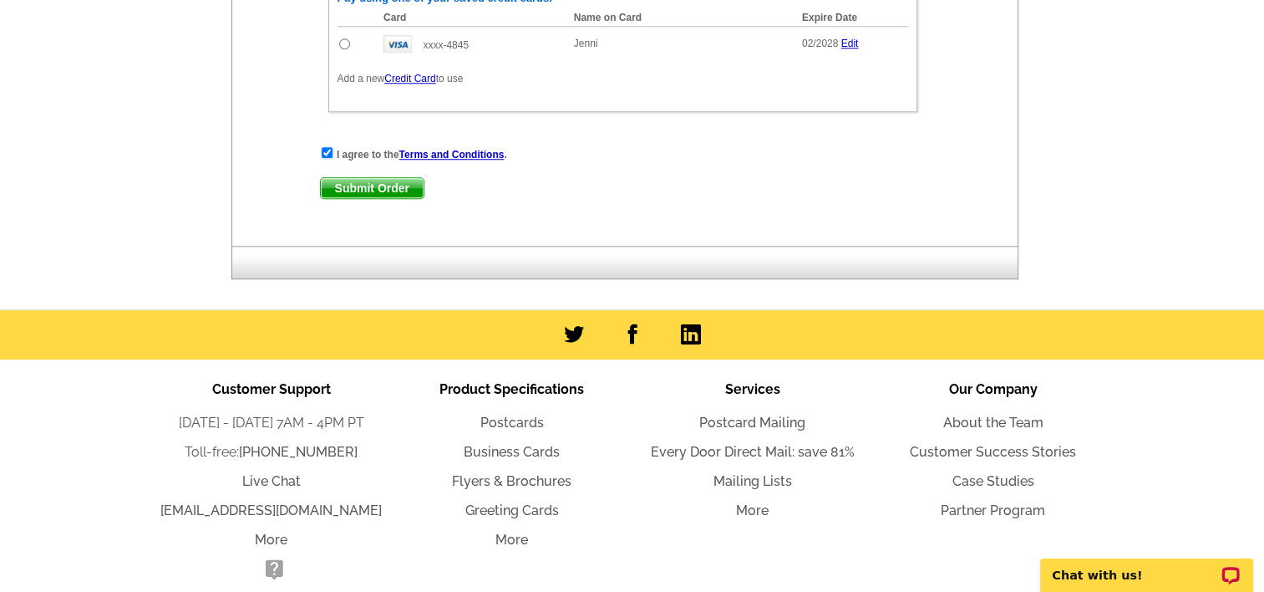
scroll to position [1316, 0]
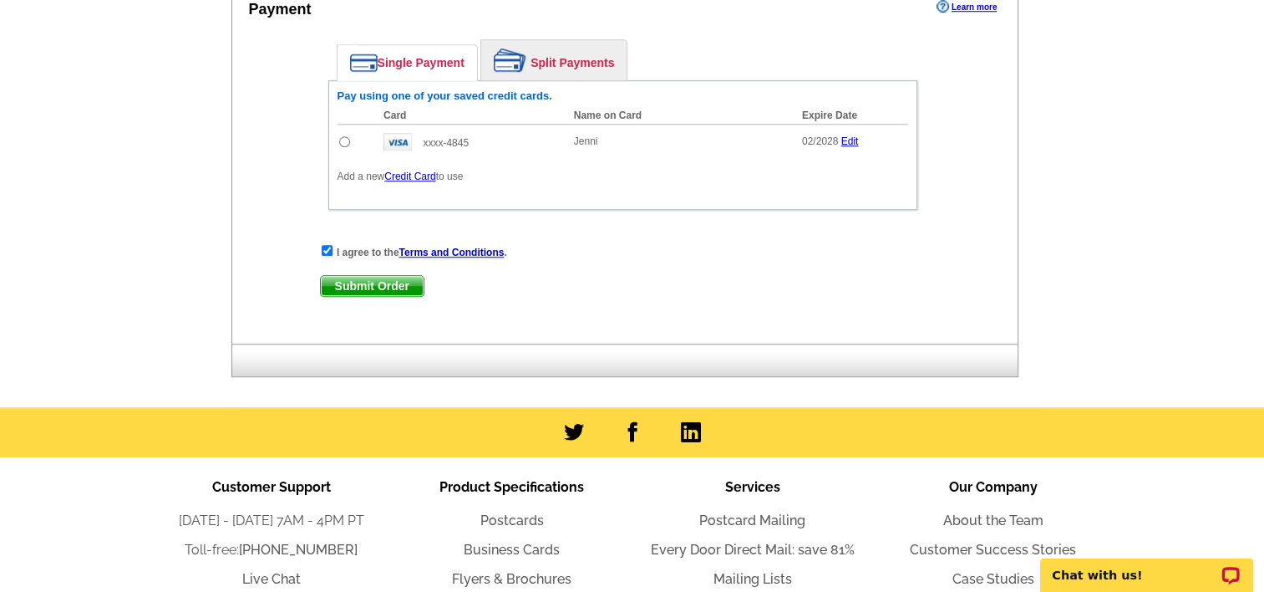
click at [862, 133] on td "02/2028 Edit" at bounding box center [851, 141] width 114 height 35
click at [846, 135] on link "Edit" at bounding box center [850, 141] width 18 height 12
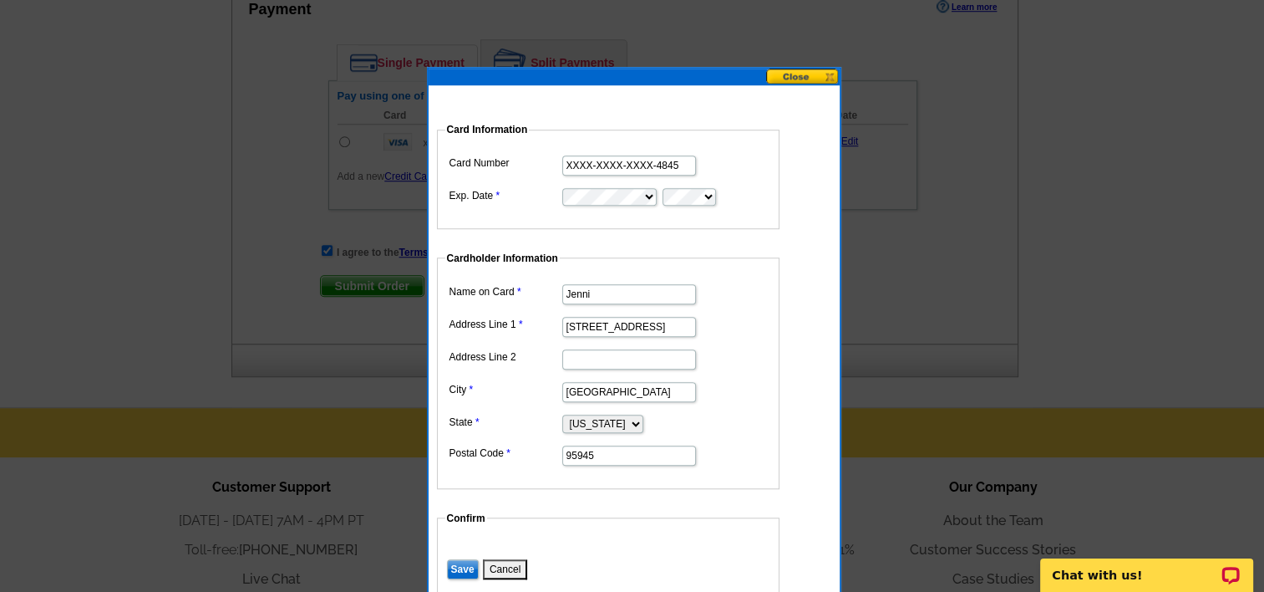
click at [613, 289] on input "Jenni" at bounding box center [629, 294] width 134 height 20
type input "[PERSON_NAME]"
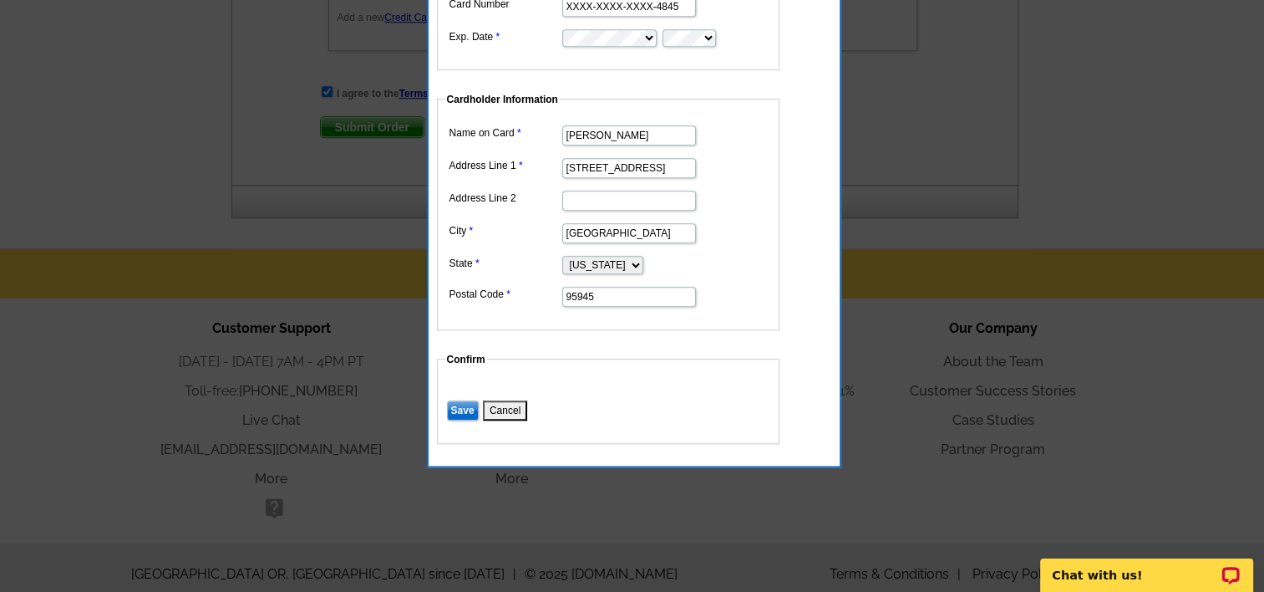
click at [455, 414] on input "Save" at bounding box center [463, 410] width 32 height 20
click at [458, 408] on input "Save" at bounding box center [463, 410] width 32 height 20
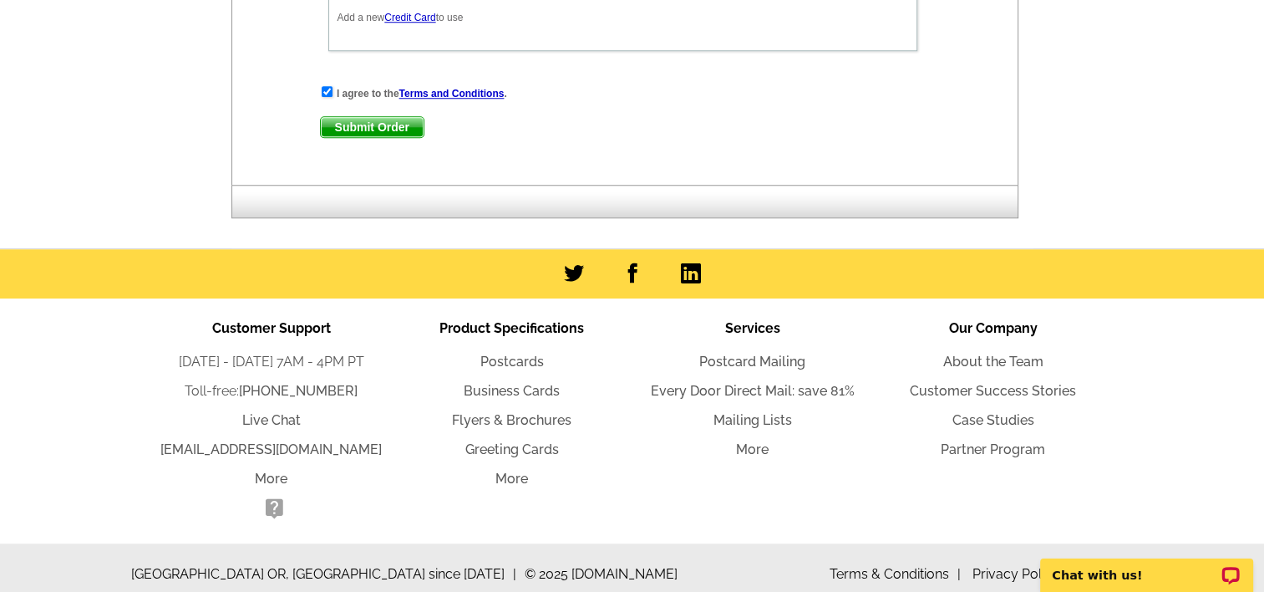
scroll to position [1047, 0]
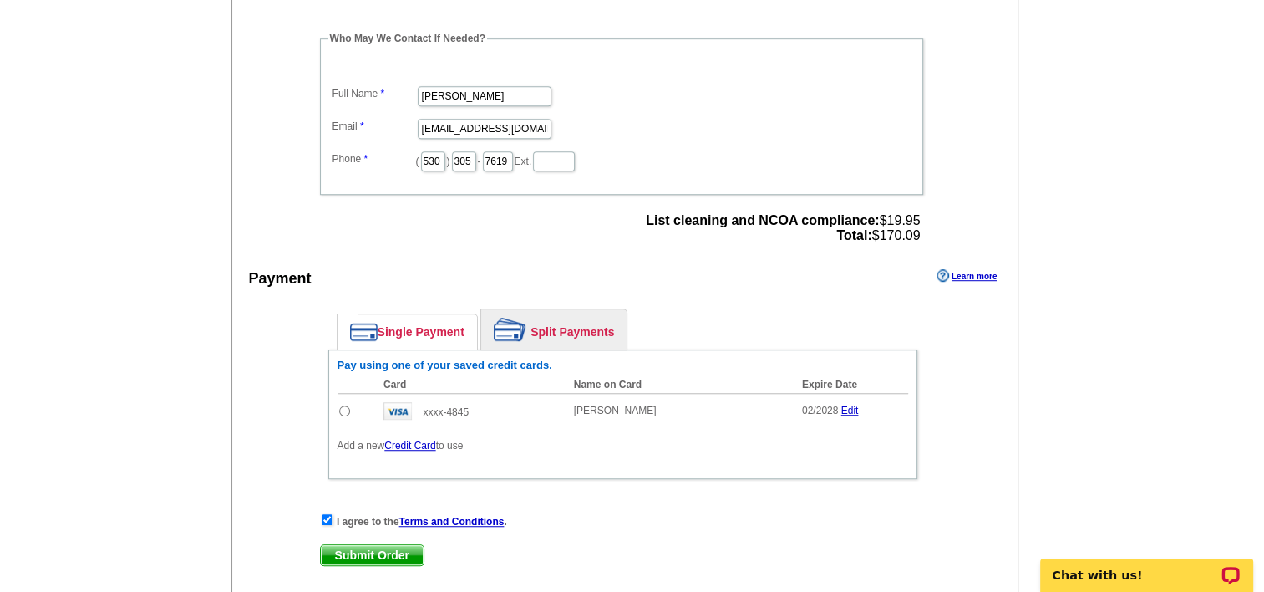
click at [348, 405] on input "radio" at bounding box center [344, 410] width 11 height 11
radio input "true"
click at [358, 545] on span "Submit Order" at bounding box center [372, 555] width 103 height 20
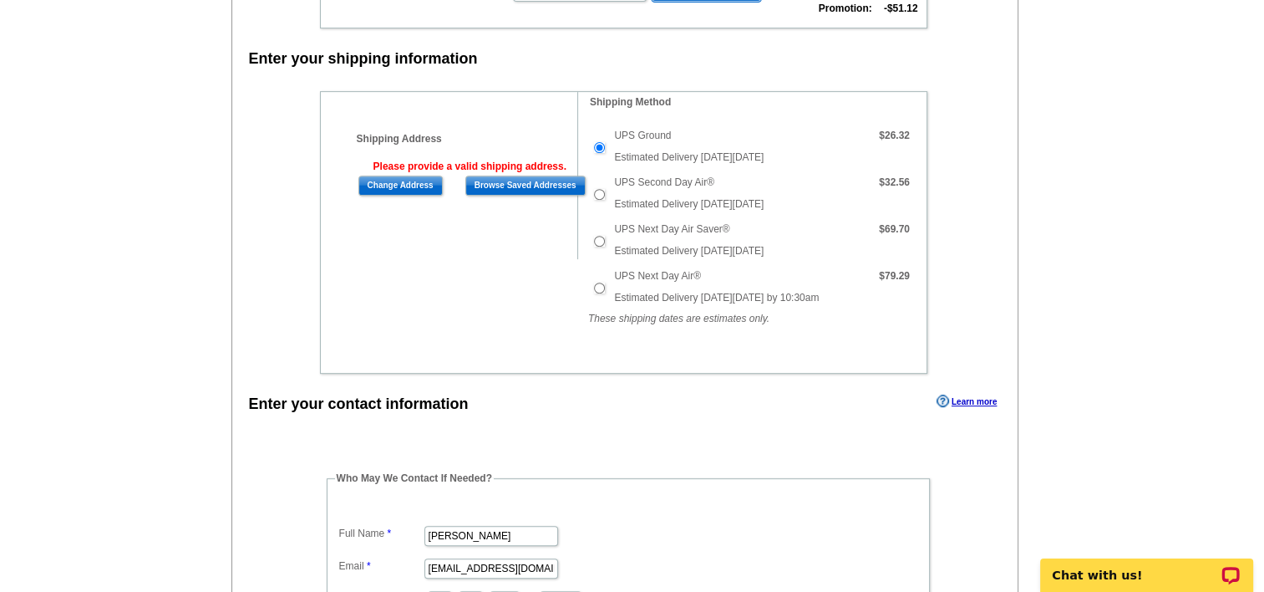
scroll to position [634, 0]
click at [521, 184] on input "Browse Saved Addresses" at bounding box center [525, 186] width 120 height 20
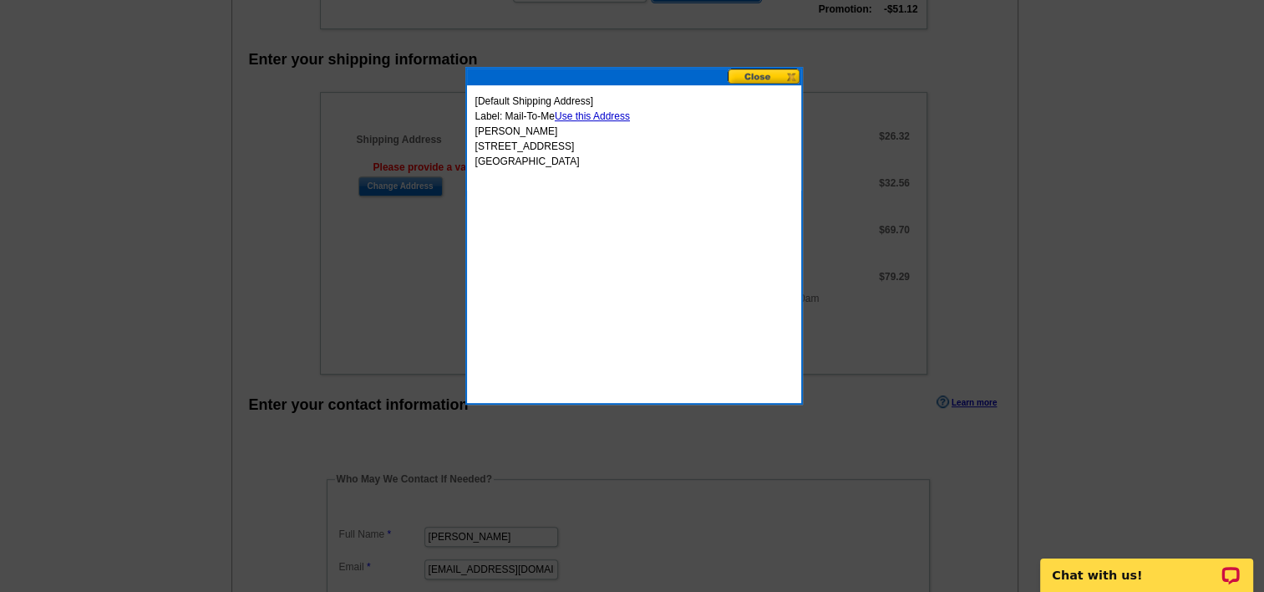
click at [600, 111] on link "Use this Address" at bounding box center [592, 116] width 75 height 12
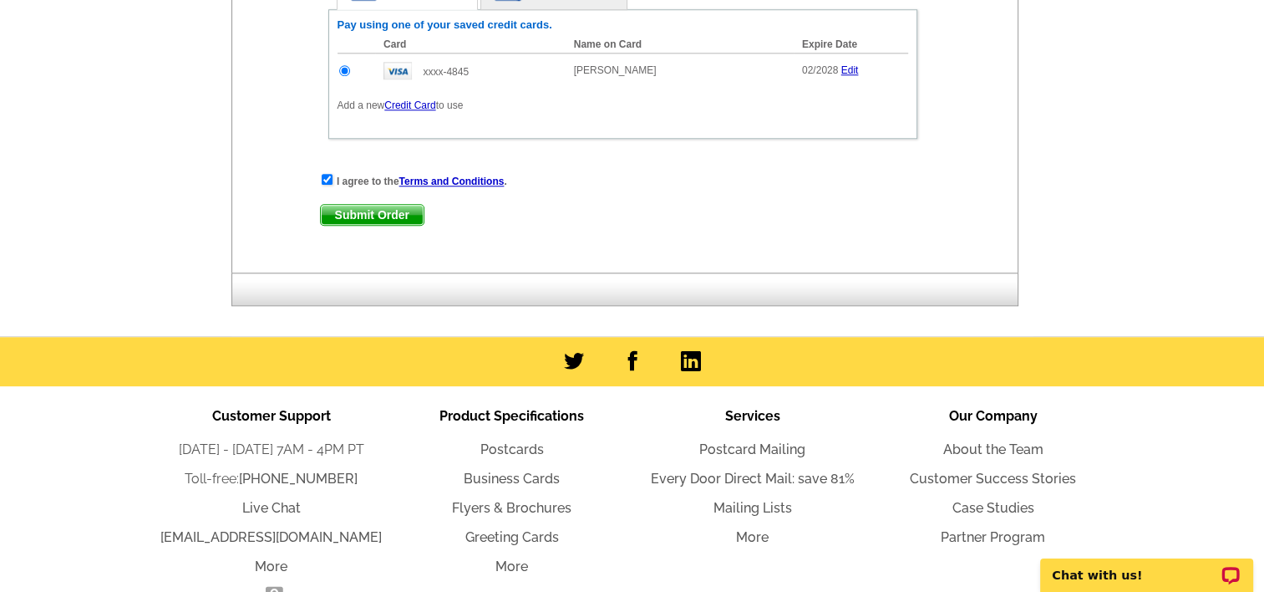
scroll to position [1560, 0]
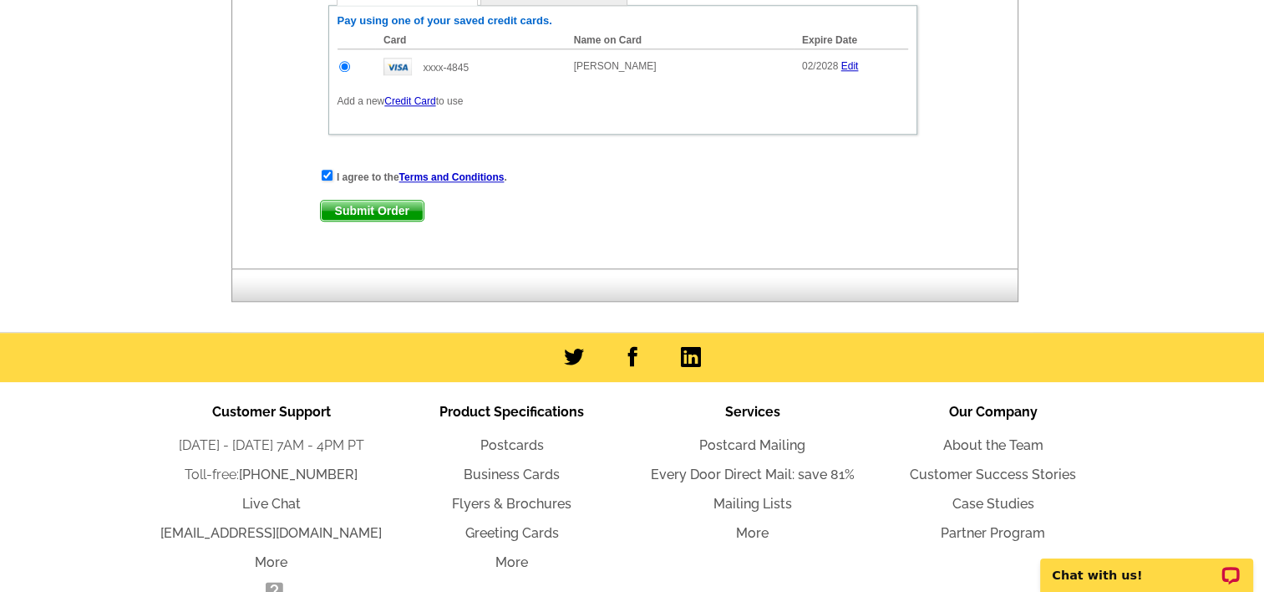
click at [375, 201] on span "Submit Order" at bounding box center [372, 211] width 103 height 20
